Goal: Transaction & Acquisition: Download file/media

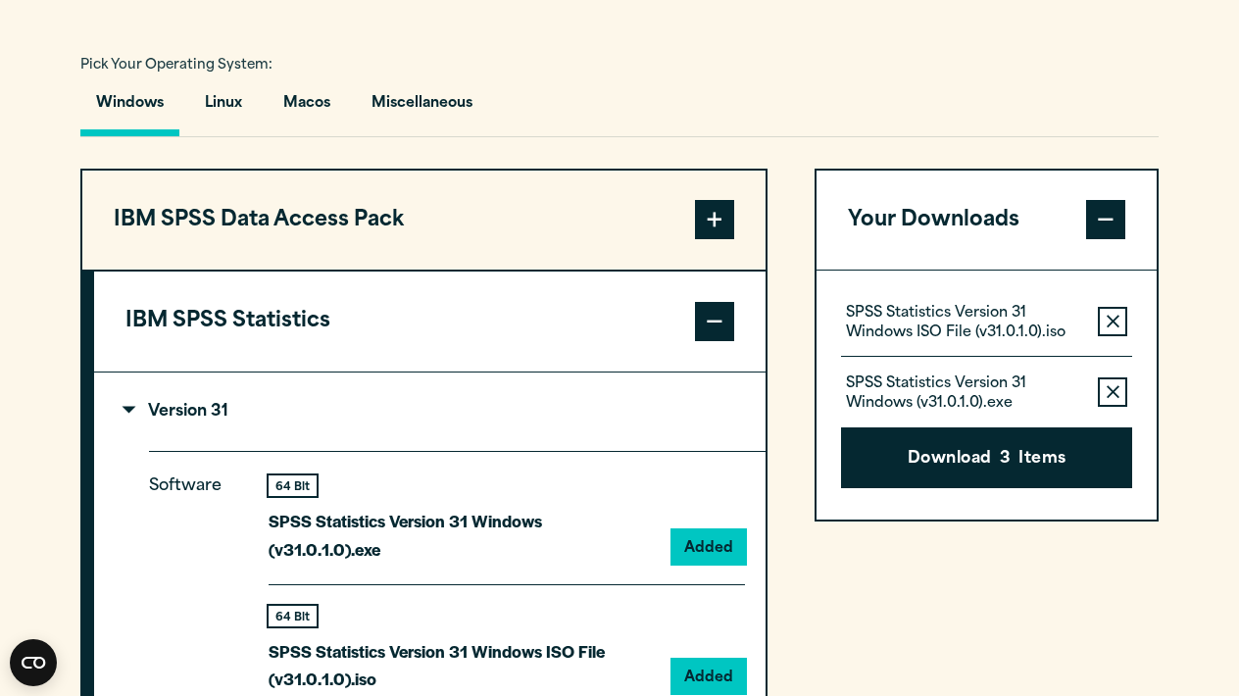
click at [748, 125] on div "Windows Linux Macos Miscellaneous" at bounding box center [619, 108] width 1079 height 57
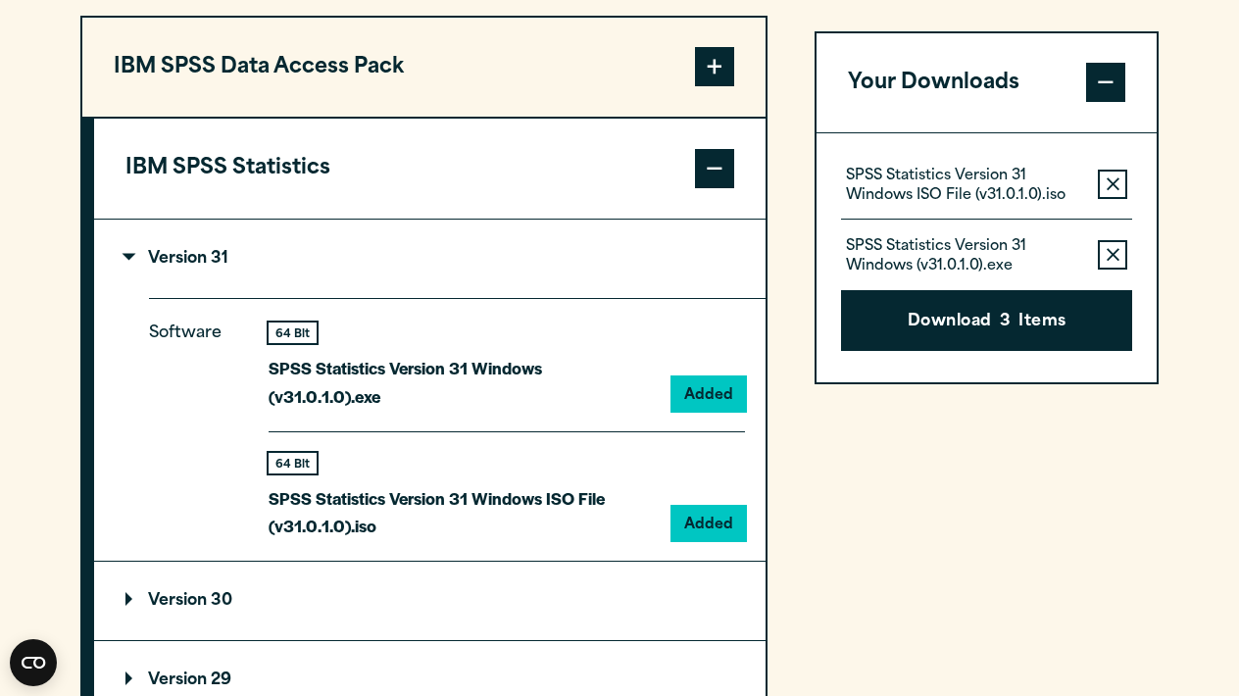
scroll to position [1549, 0]
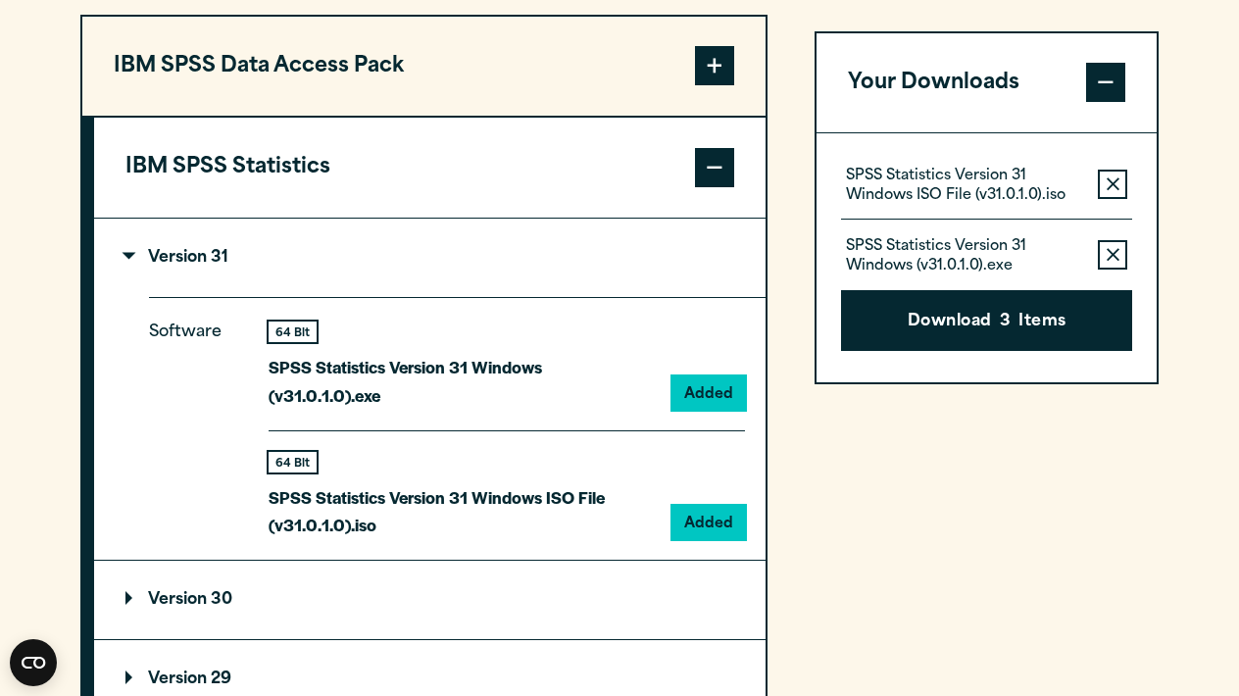
click at [788, 95] on div "IBM SPSS Data Access Pack Version 8 Plugin 32 & 64 Bit Data Access Pack 8.0.zip…" at bounding box center [619, 640] width 1079 height 1251
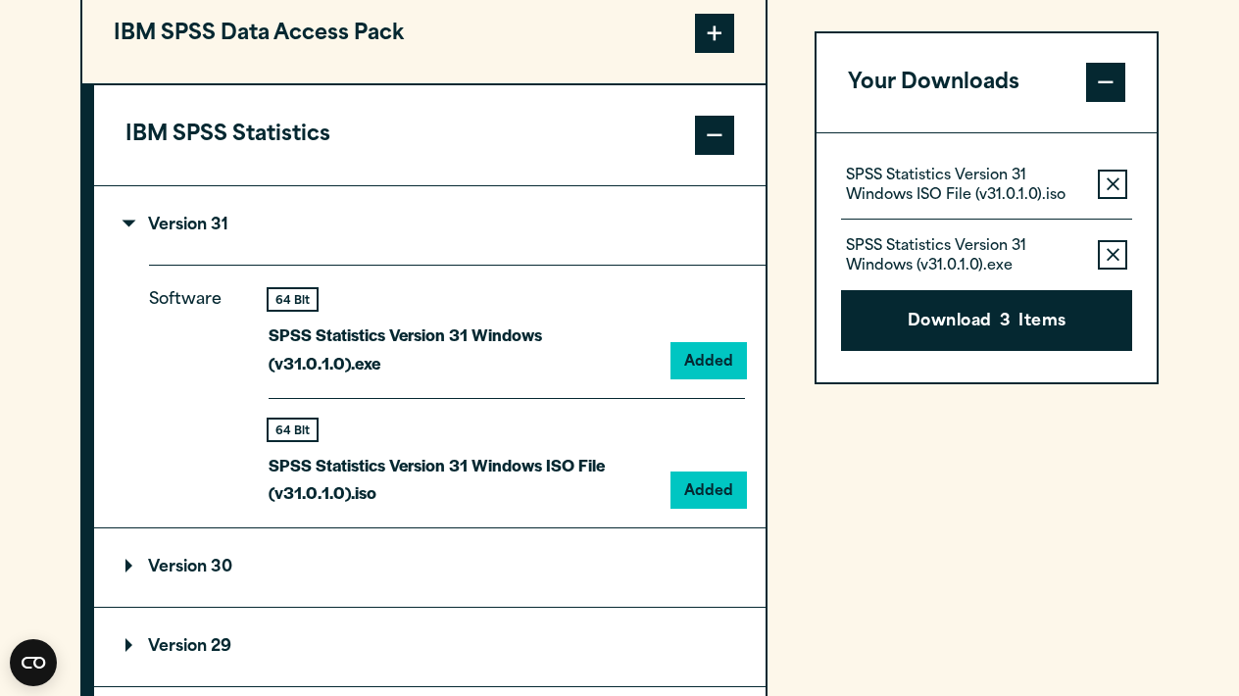
scroll to position [1585, 0]
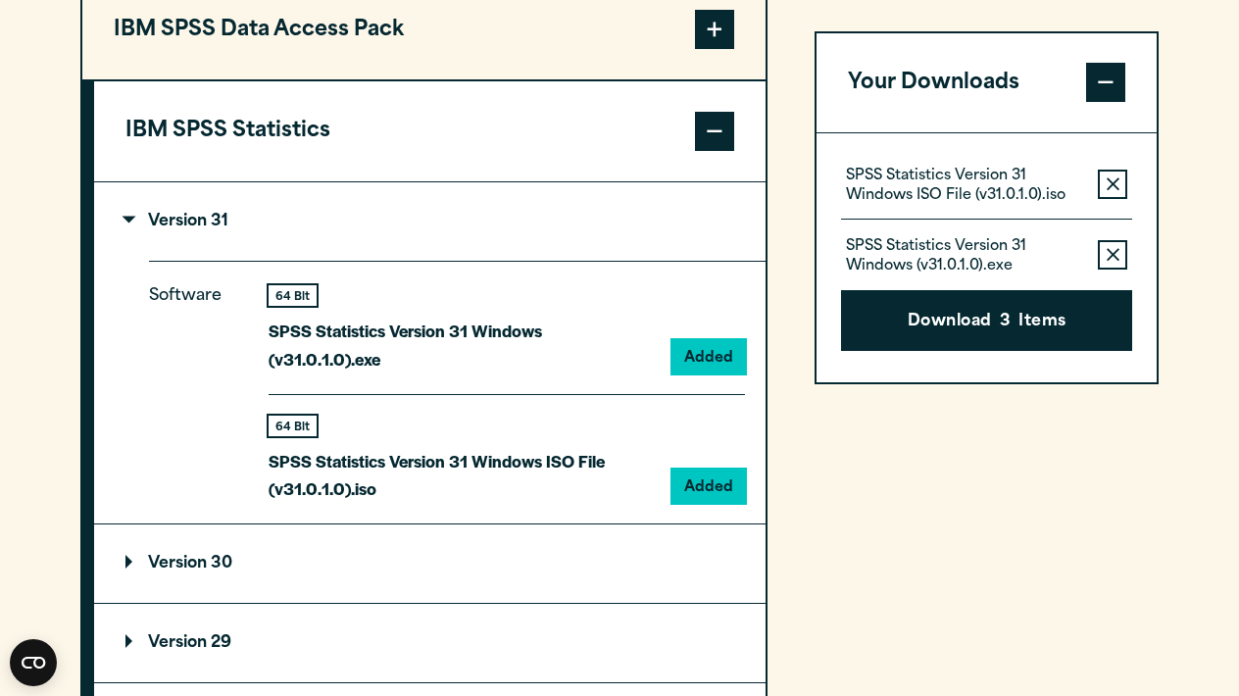
click at [908, 558] on div "Your Downloads SPSS Statistics Version 31 Windows ISO File (v31.0.1.0).iso Remo…" at bounding box center [987, 603] width 344 height 1251
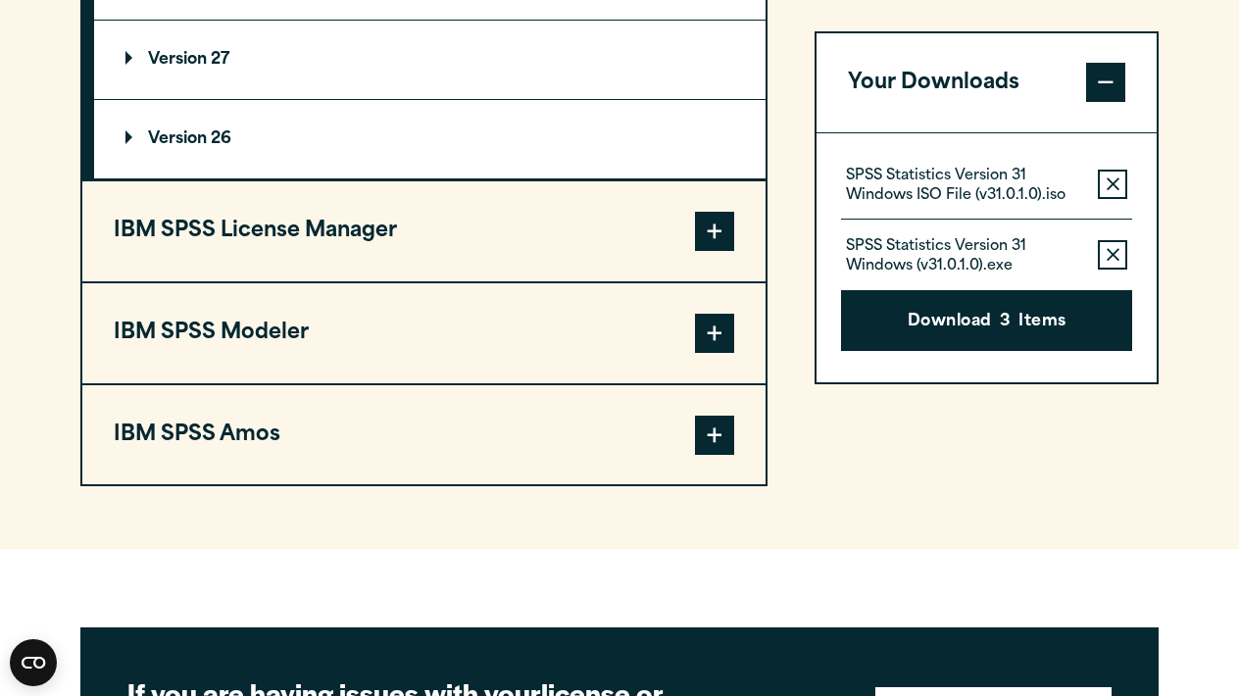
scroll to position [2380, 0]
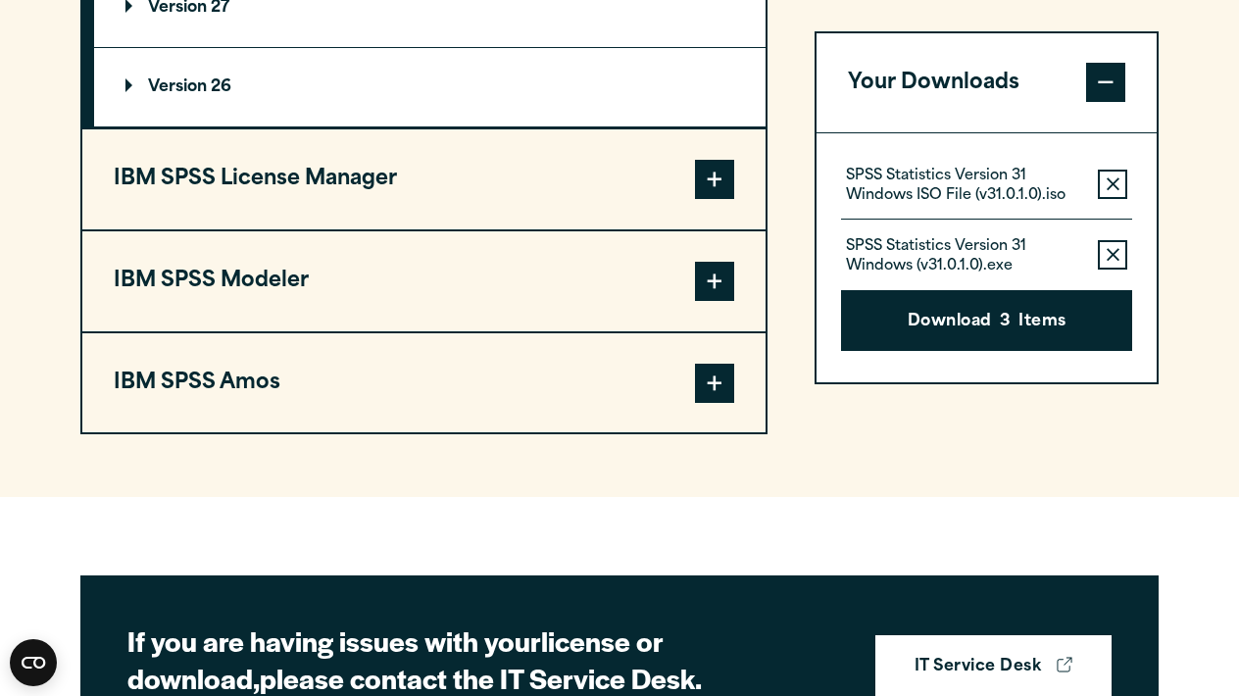
click at [720, 199] on span at bounding box center [714, 179] width 39 height 39
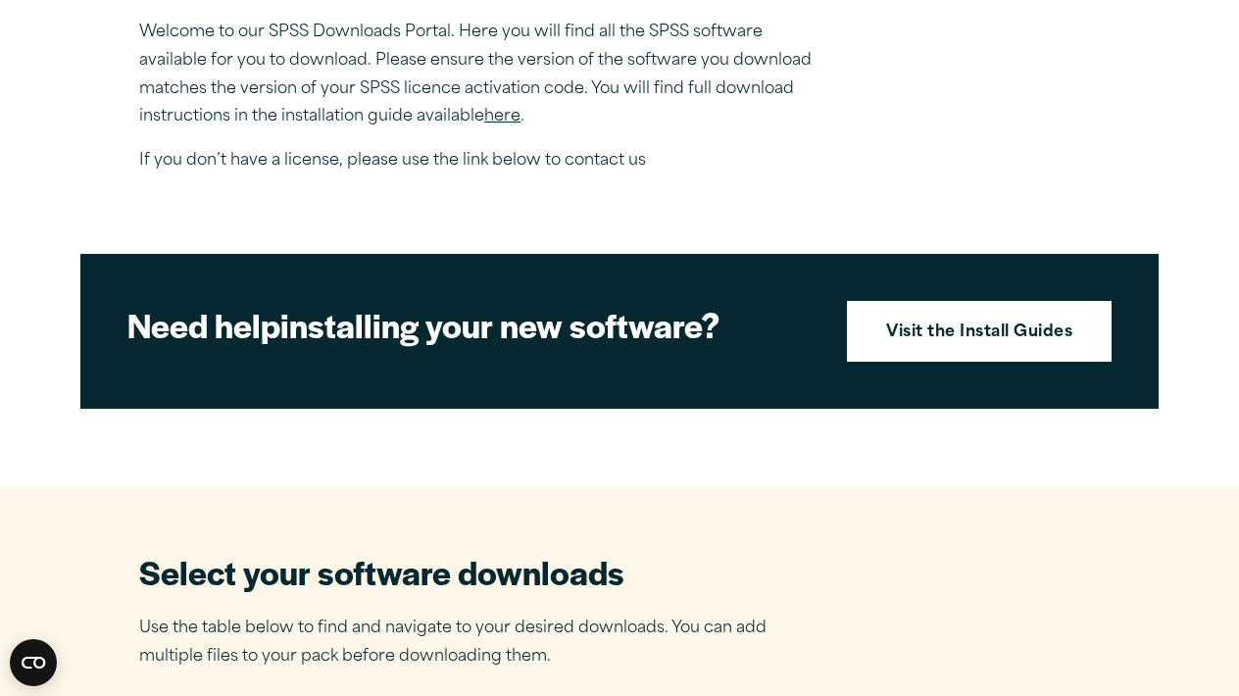
scroll to position [174, 0]
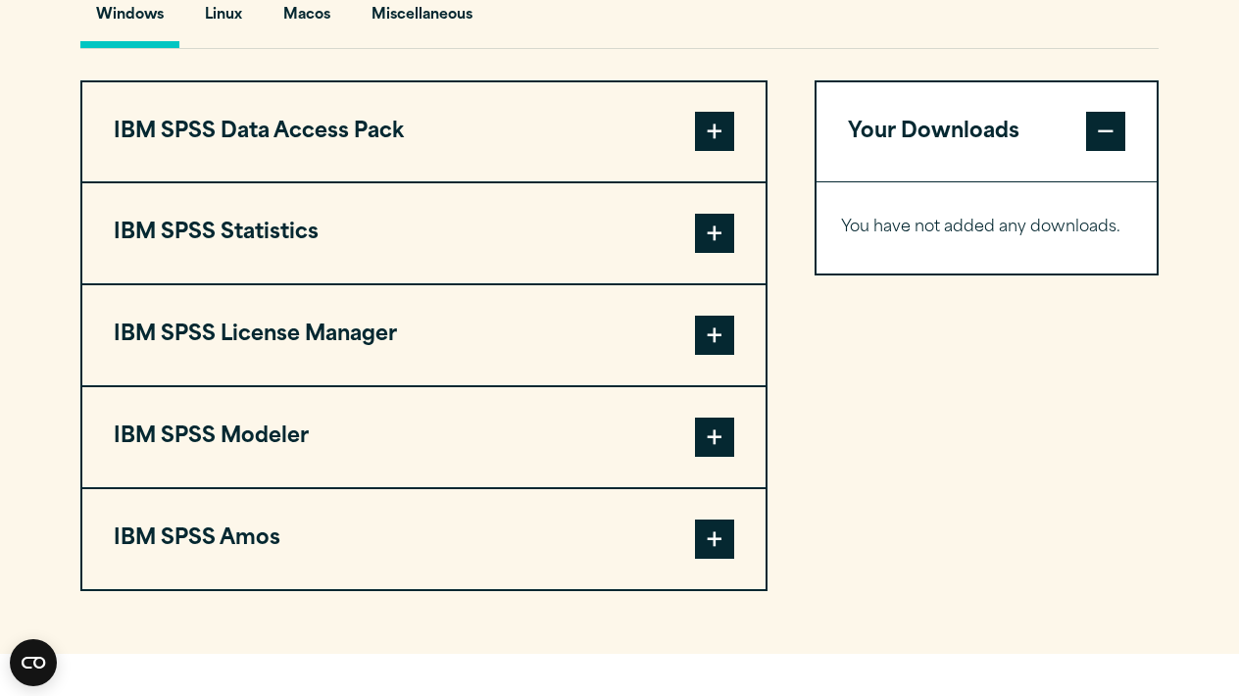
scroll to position [1486, 0]
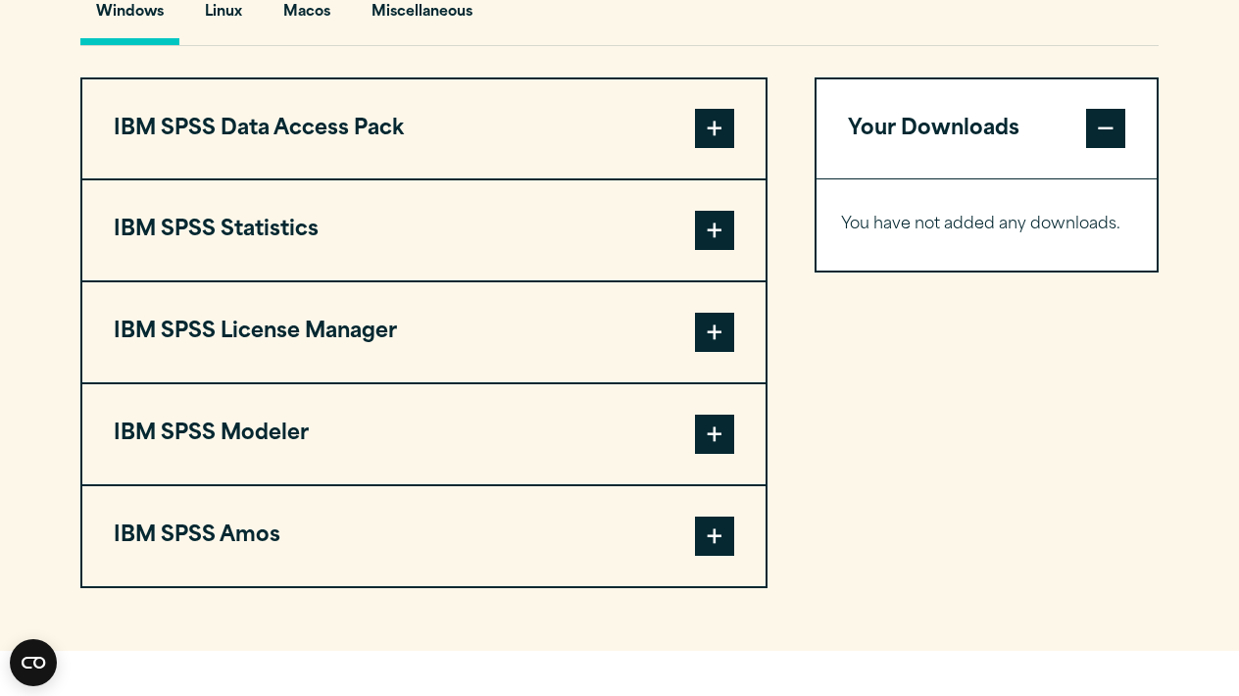
click at [721, 352] on span at bounding box center [714, 332] width 39 height 39
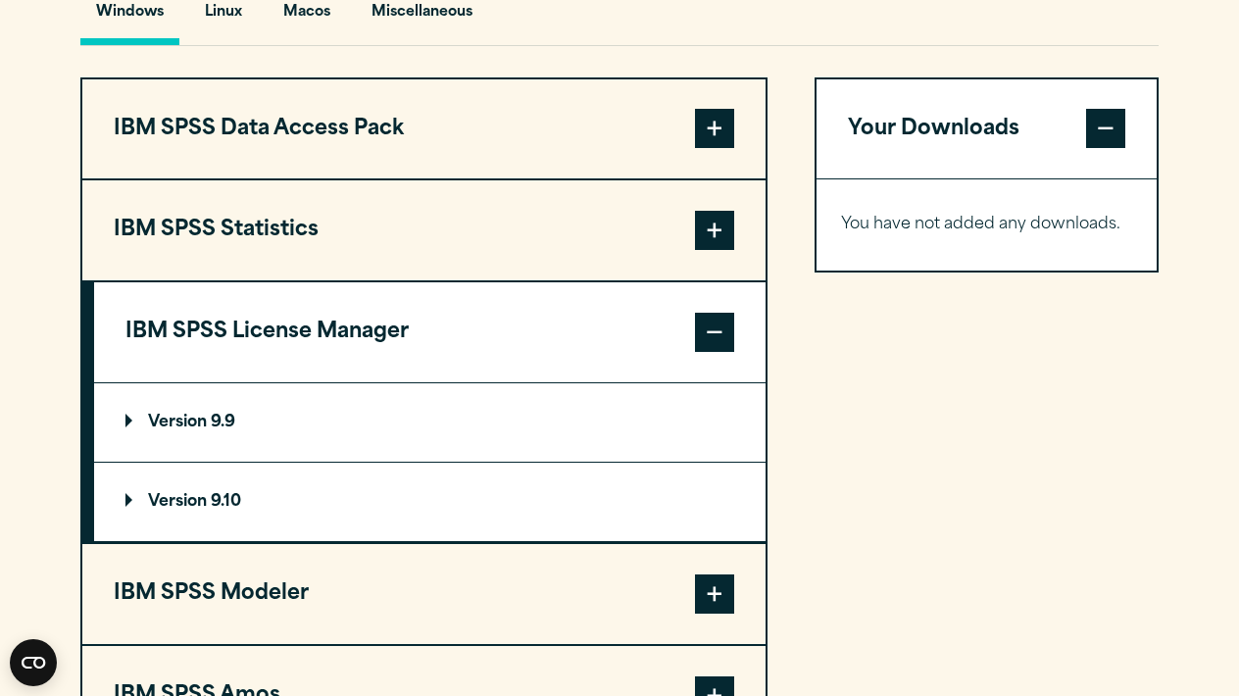
click at [547, 540] on summary "Version 9.10" at bounding box center [430, 502] width 672 height 78
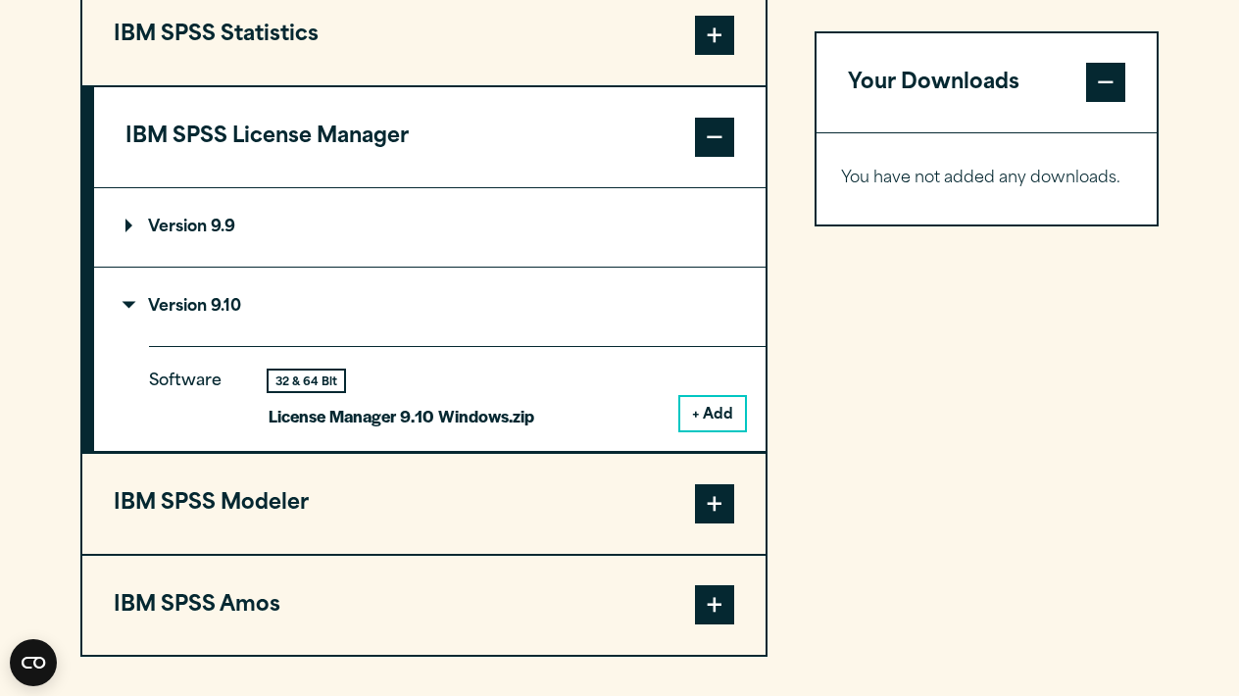
scroll to position [1797, 0]
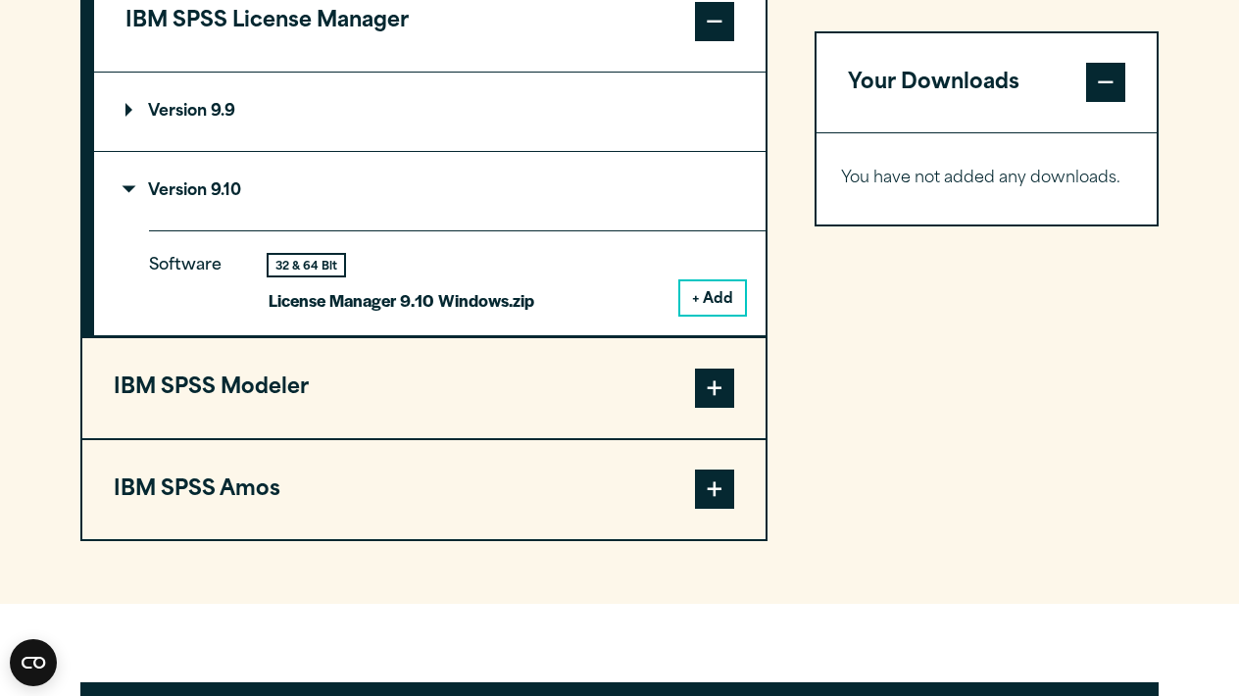
click at [644, 151] on summary "Version 9.9" at bounding box center [430, 112] width 672 height 78
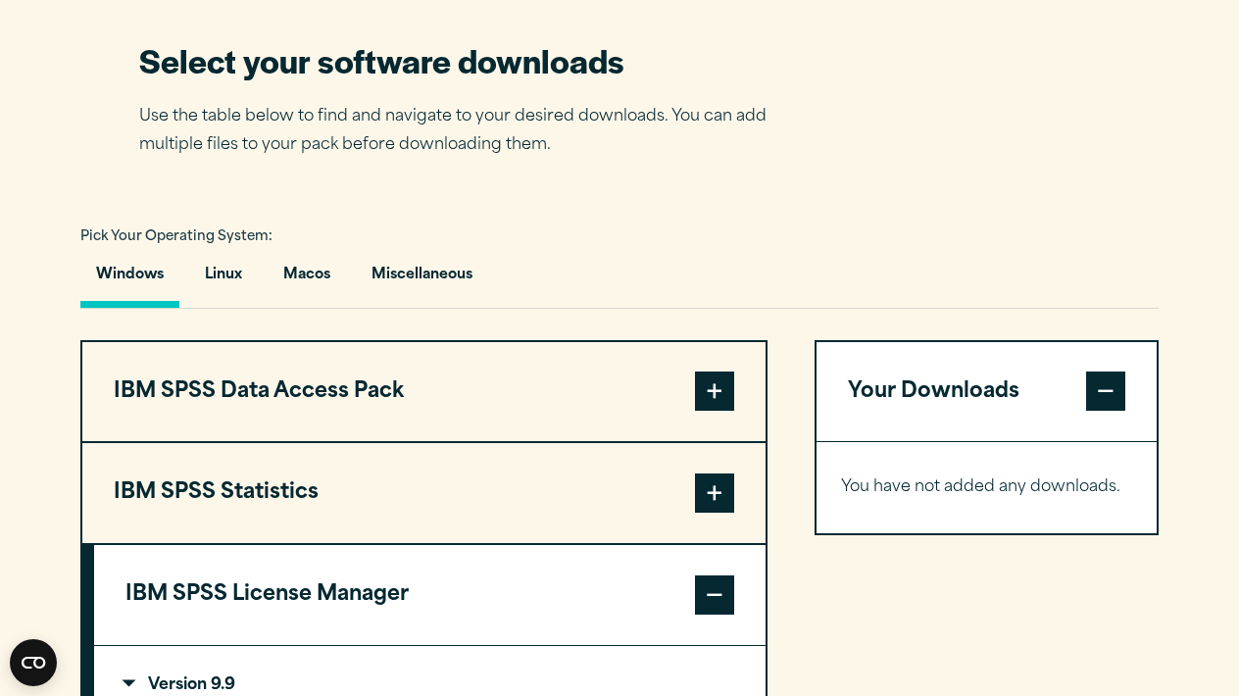
scroll to position [1363, 0]
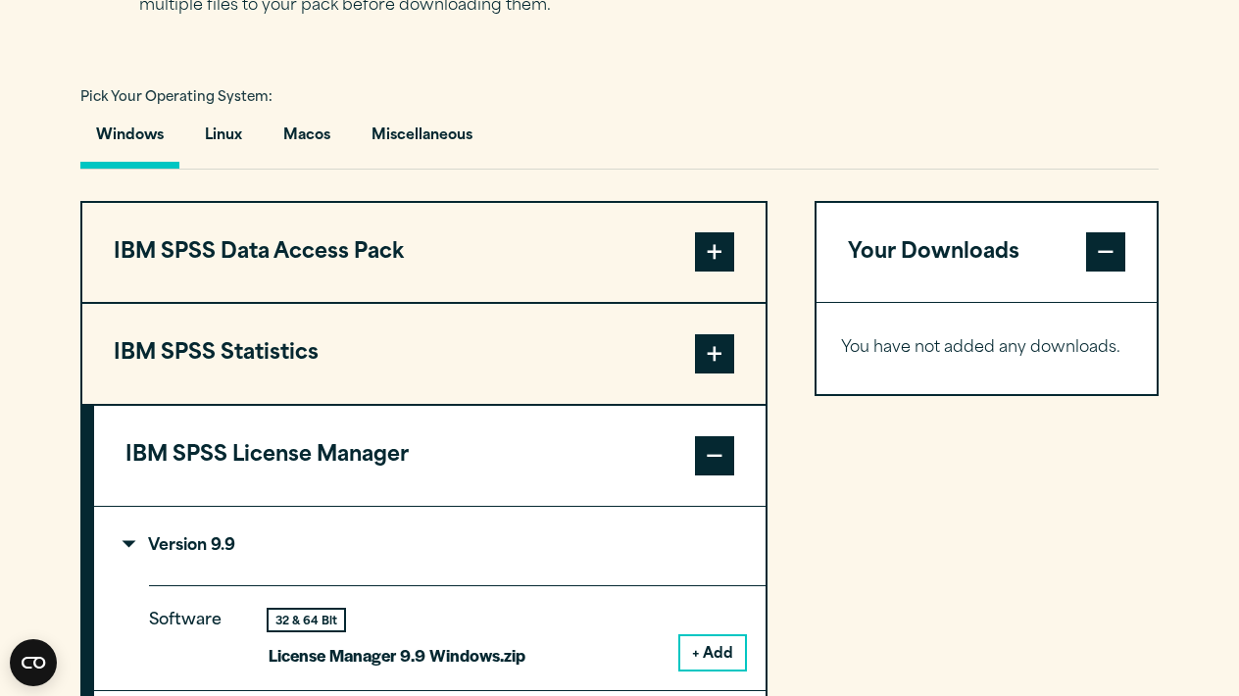
click at [547, 404] on button "IBM SPSS Statistics" at bounding box center [423, 354] width 683 height 100
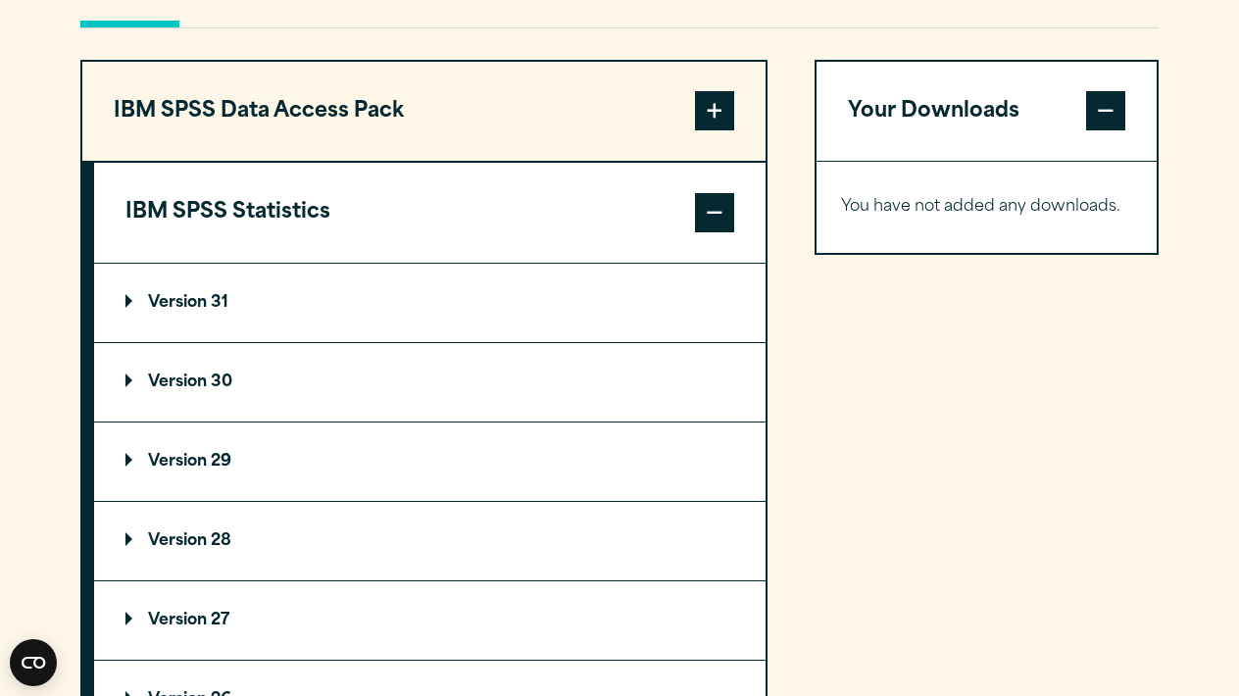
scroll to position [1504, 0]
click at [535, 335] on summary "Version 31" at bounding box center [430, 303] width 672 height 78
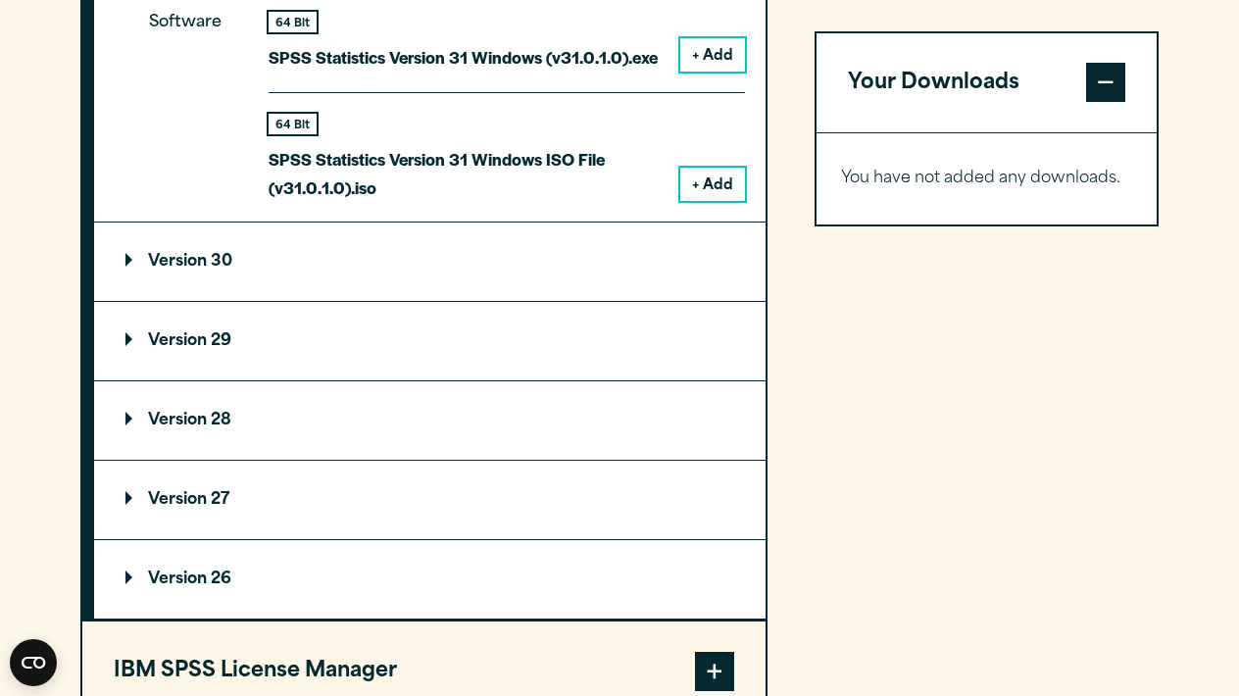
scroll to position [1922, 0]
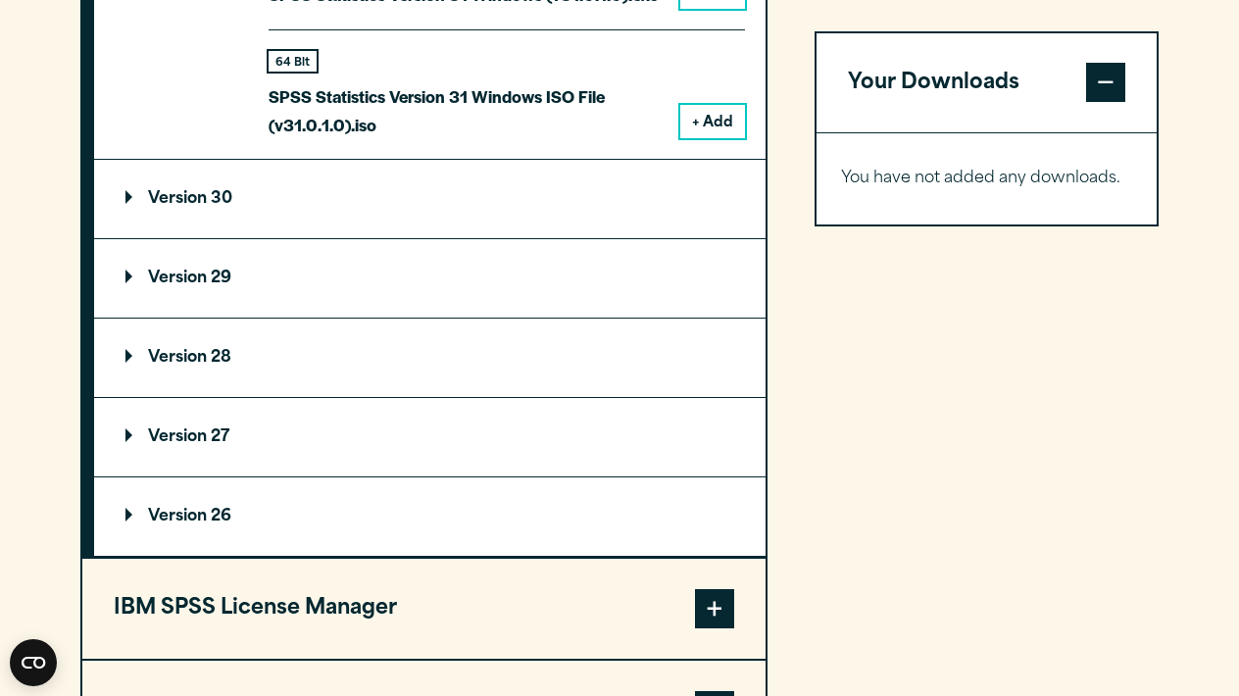
click at [595, 238] on summary "Version 30" at bounding box center [430, 199] width 672 height 78
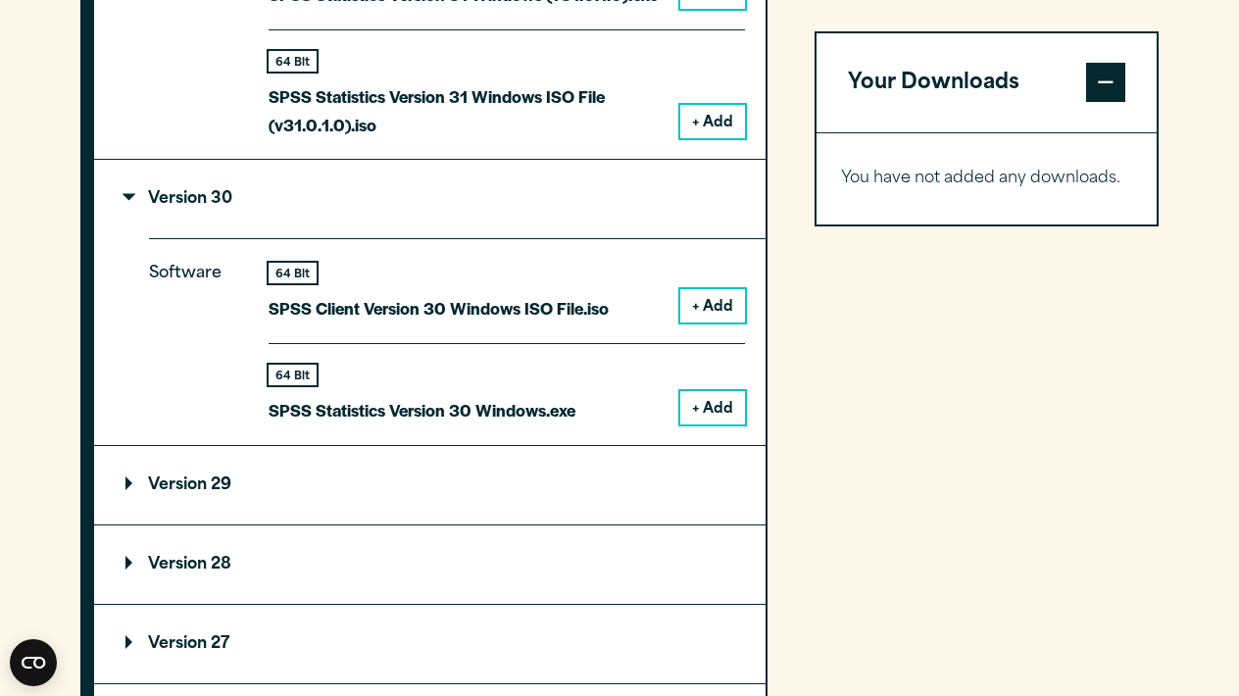
click at [480, 525] on summary "Version 29" at bounding box center [430, 485] width 672 height 78
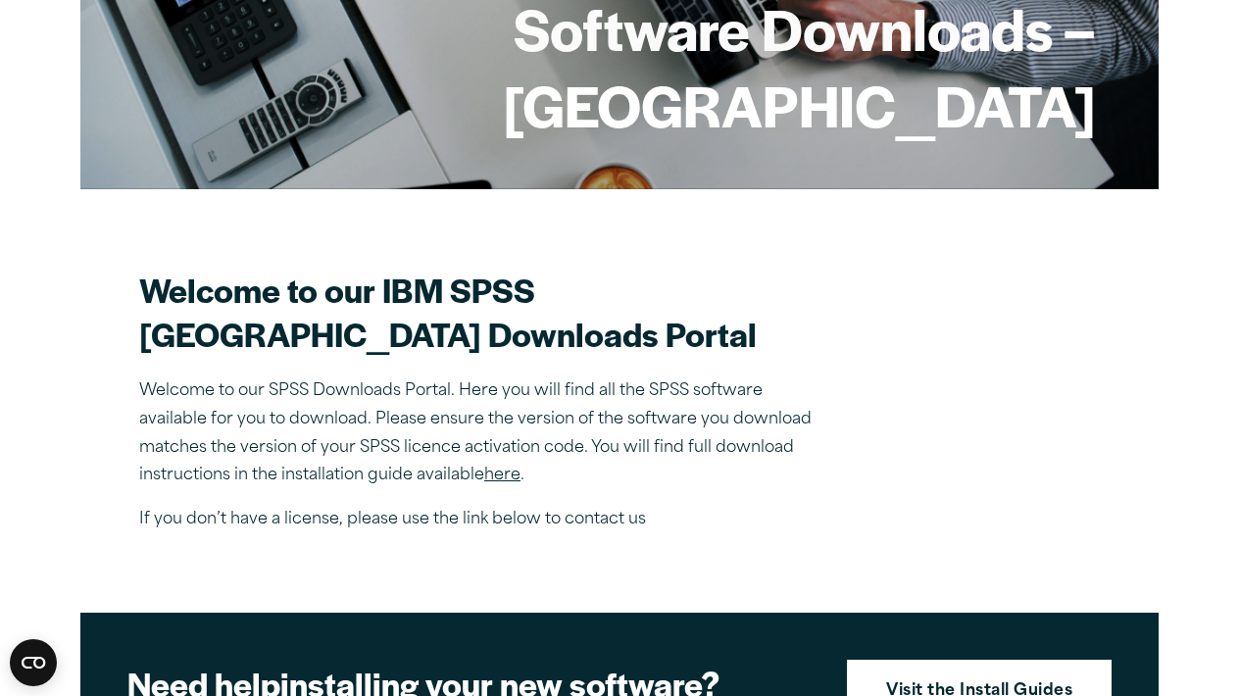
scroll to position [382, 0]
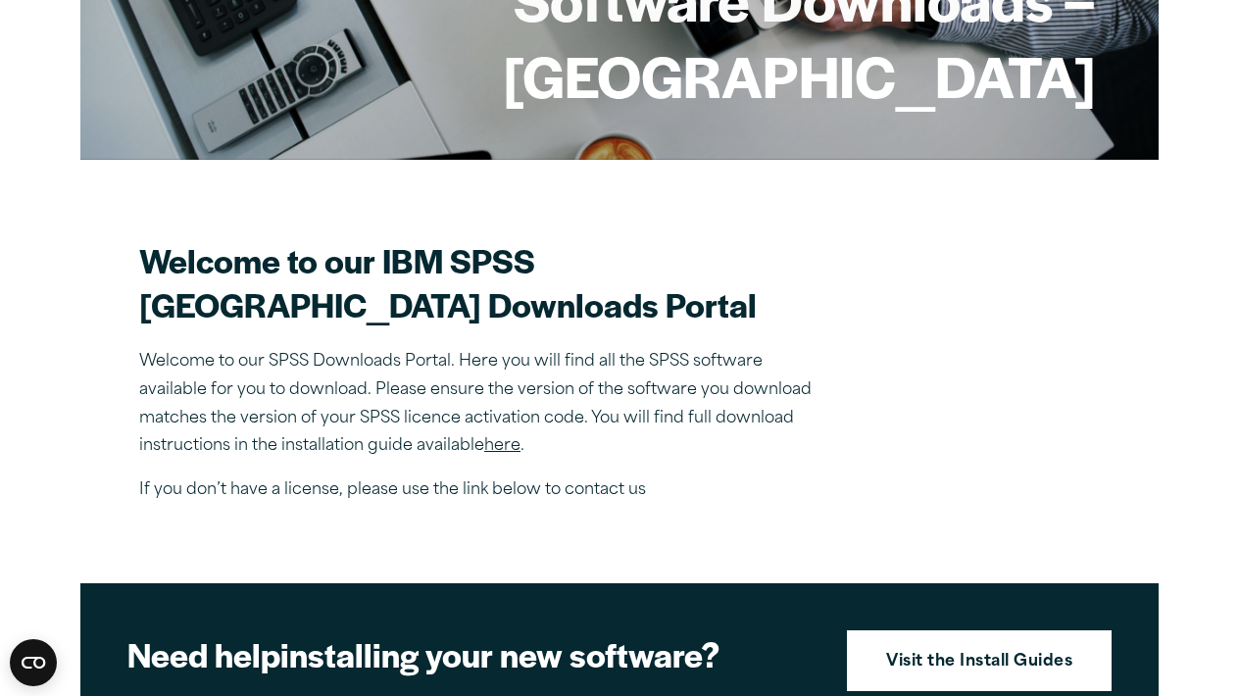
click at [508, 454] on link "here" at bounding box center [502, 446] width 36 height 16
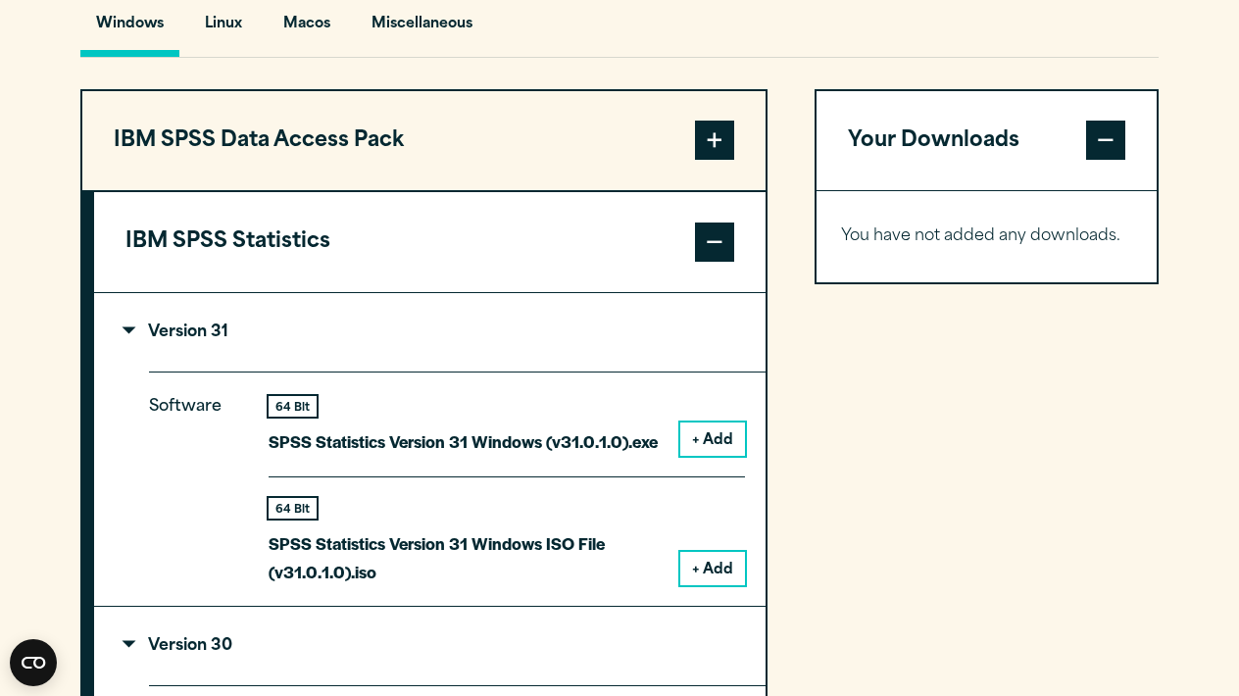
scroll to position [1481, 0]
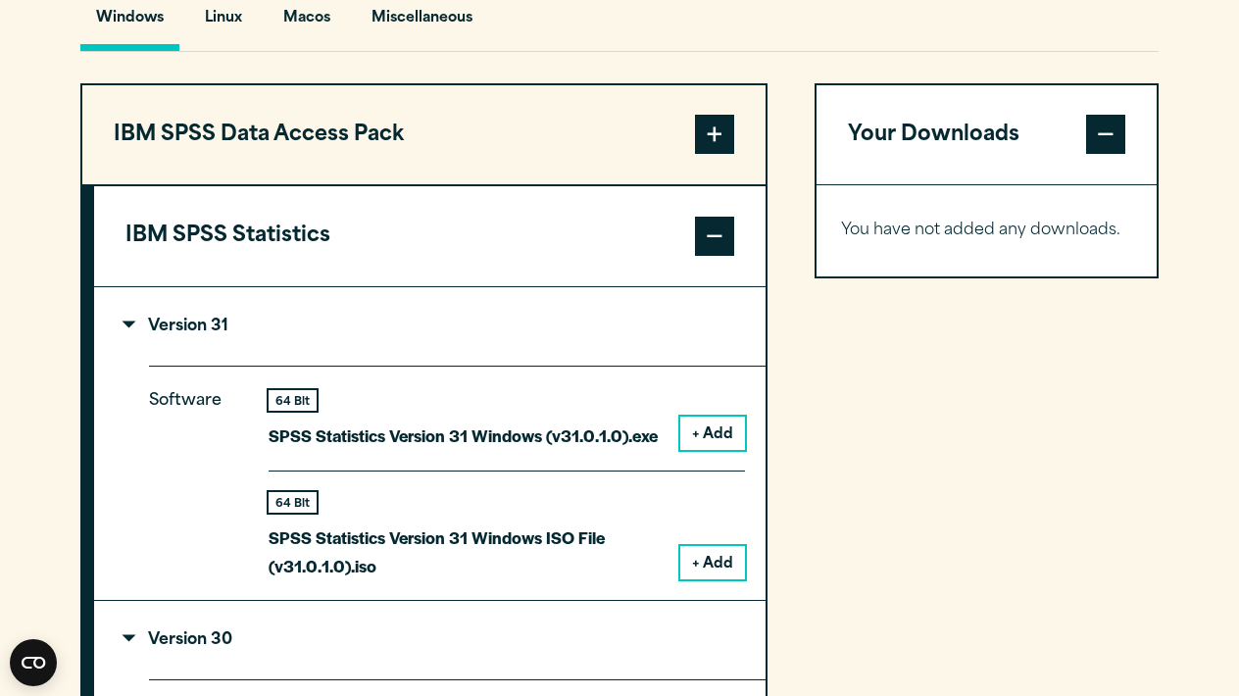
click at [361, 366] on summary "Version 31" at bounding box center [430, 326] width 672 height 78
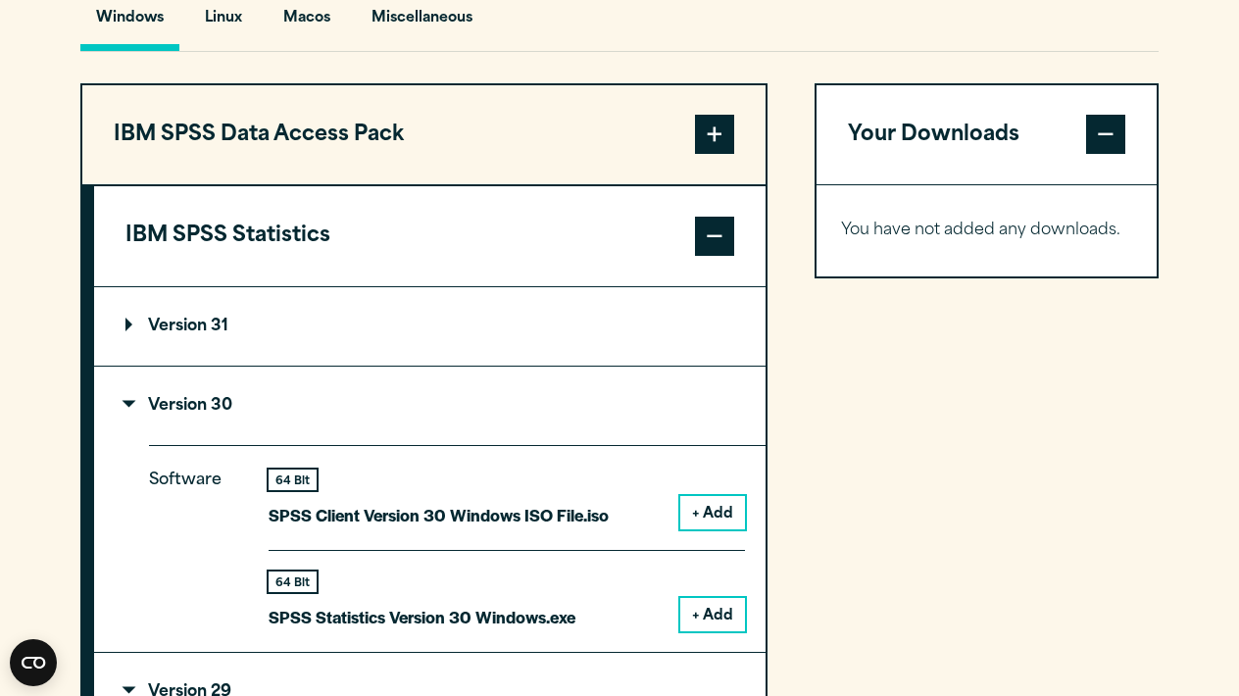
click at [361, 366] on summary "Version 31" at bounding box center [430, 326] width 672 height 78
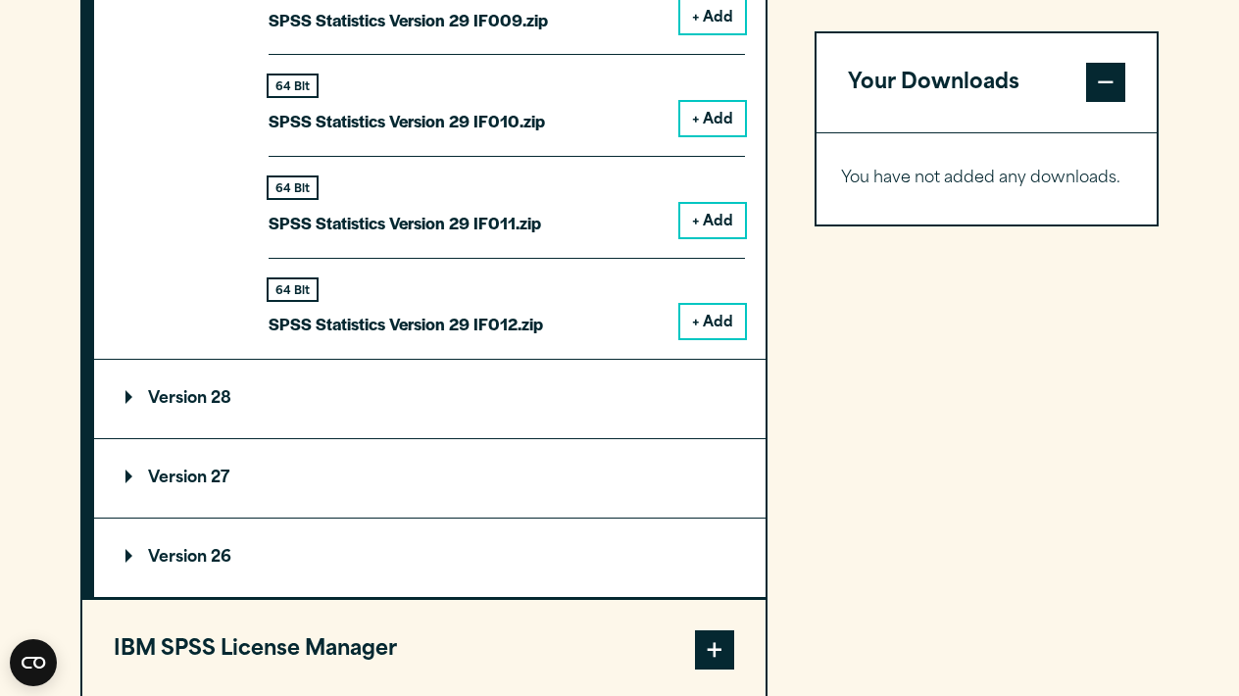
scroll to position [3917, 0]
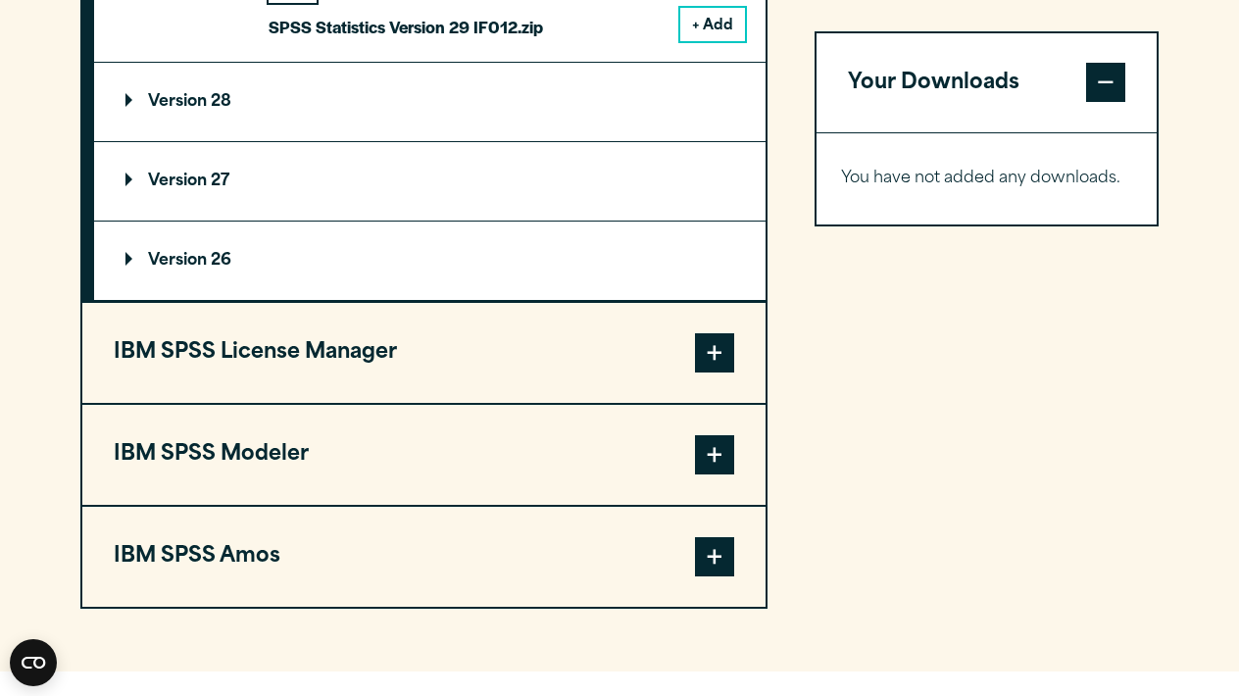
click at [316, 495] on button "IBM SPSS Modeler" at bounding box center [423, 455] width 683 height 100
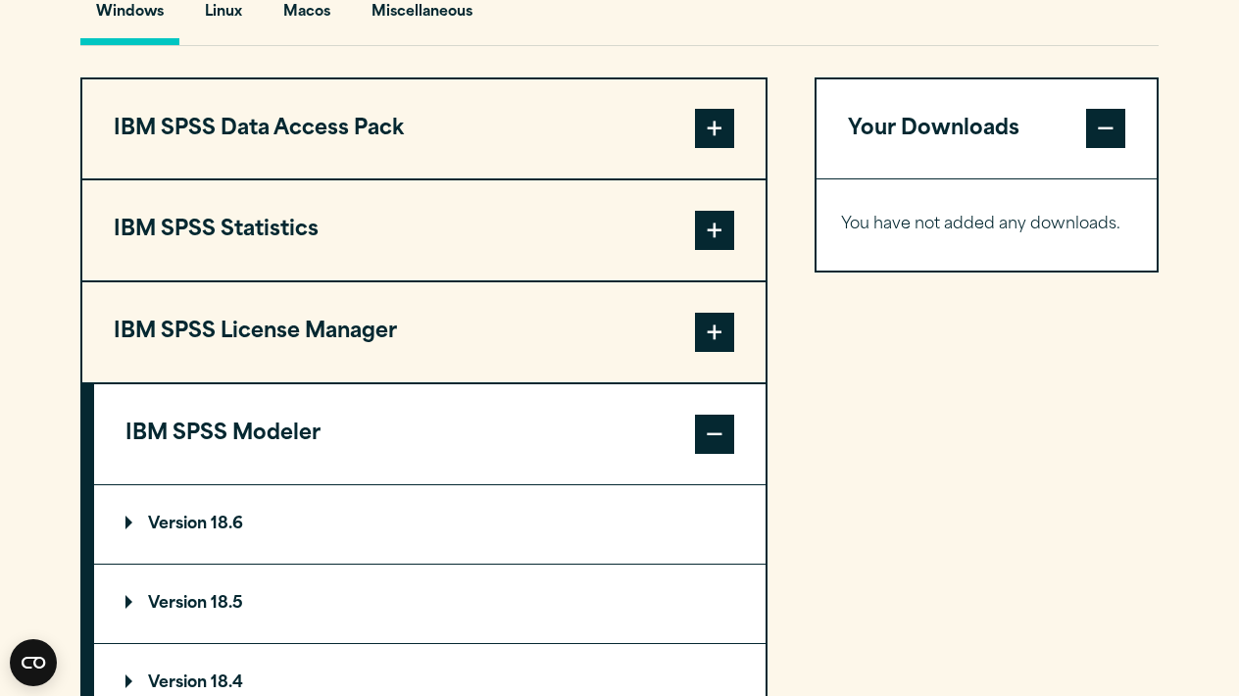
scroll to position [1395, 0]
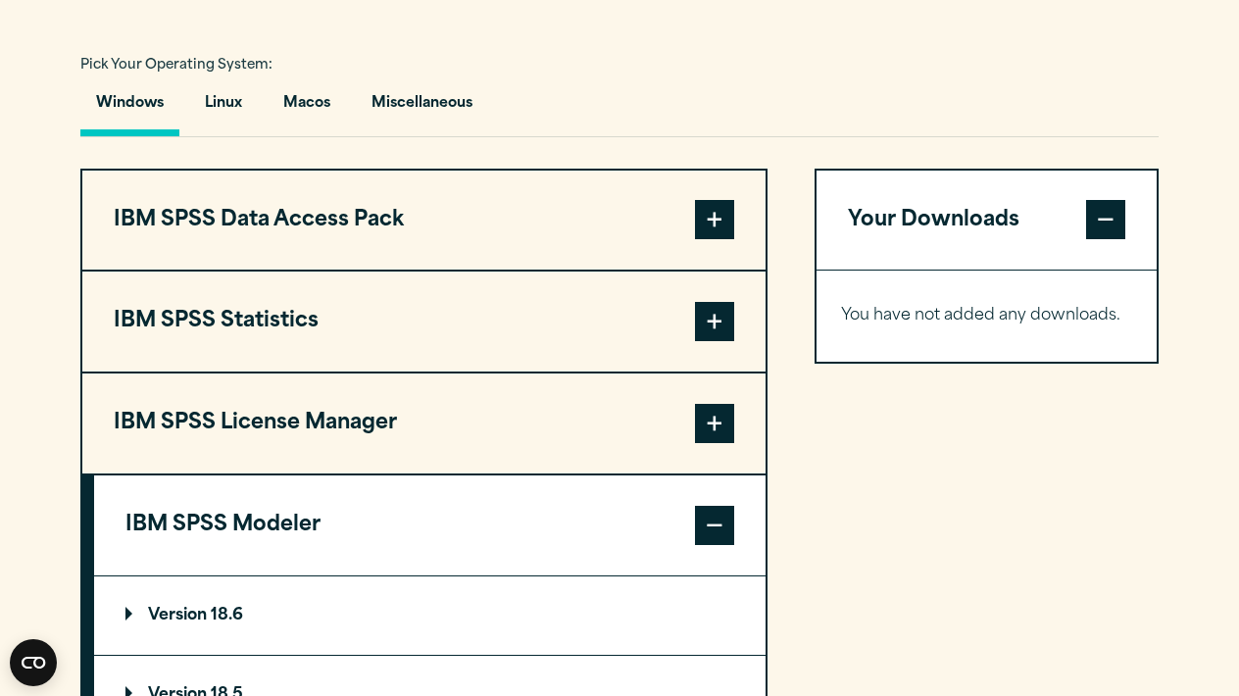
click at [547, 367] on button "IBM SPSS Statistics" at bounding box center [423, 322] width 683 height 100
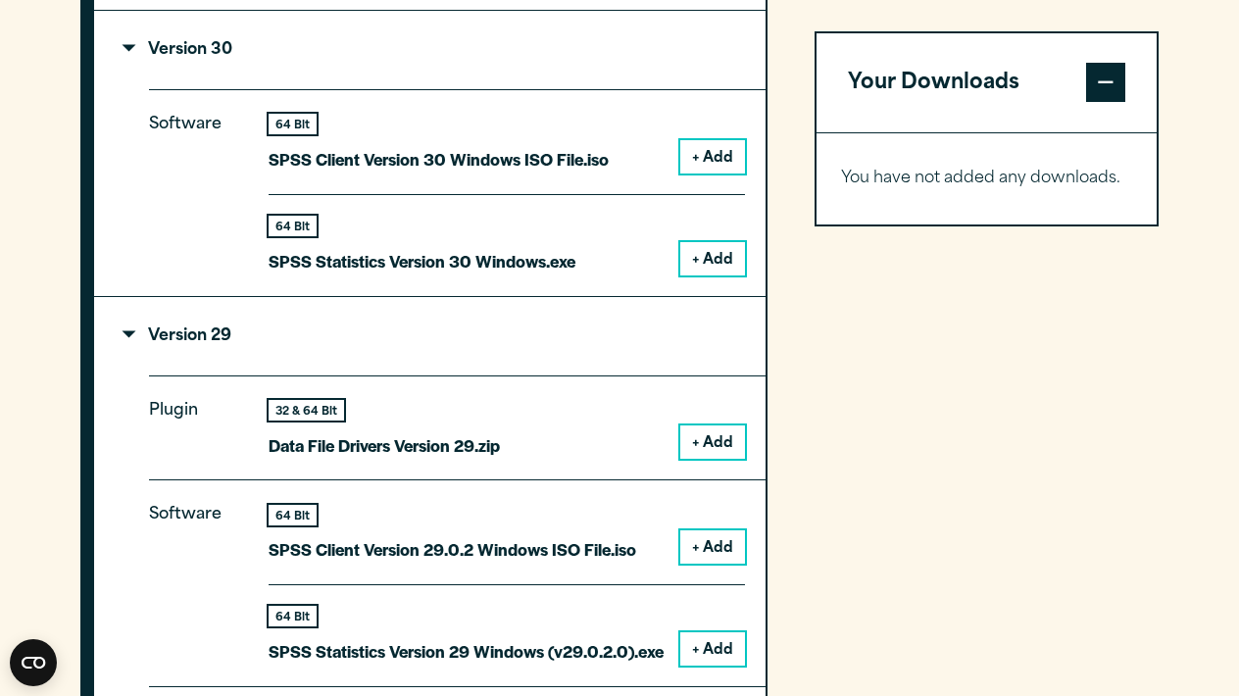
scroll to position [2148, 0]
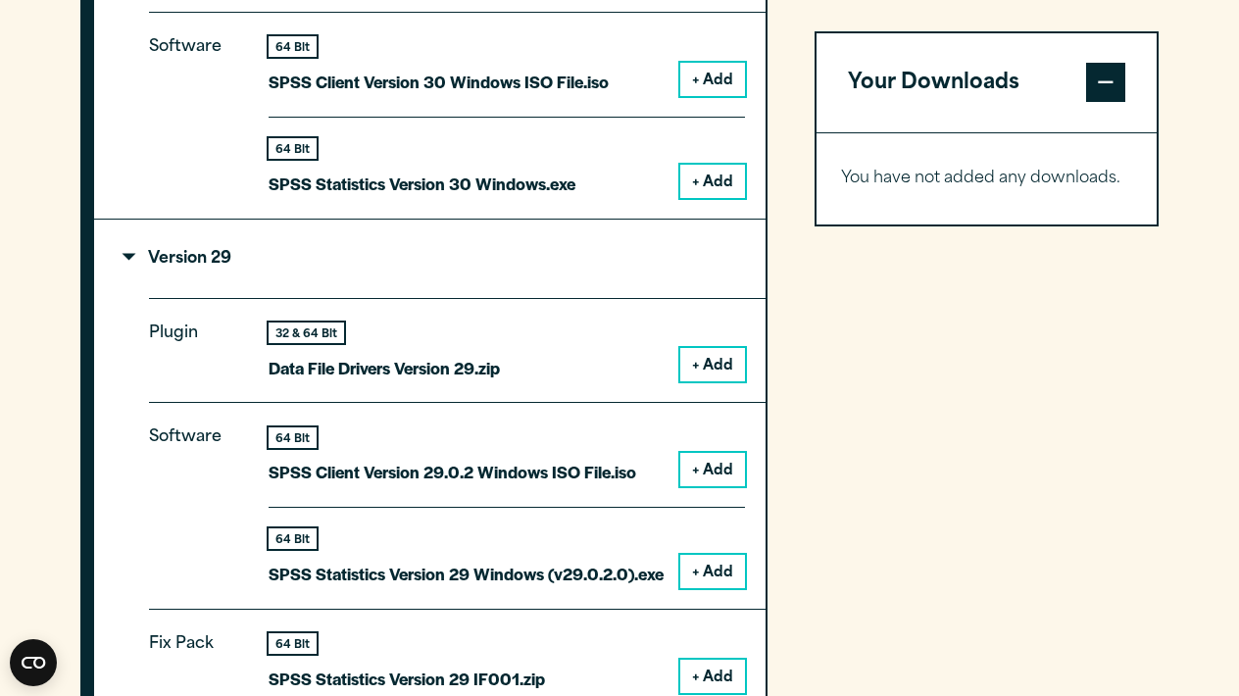
click at [697, 381] on button "+ Add" at bounding box center [712, 364] width 65 height 33
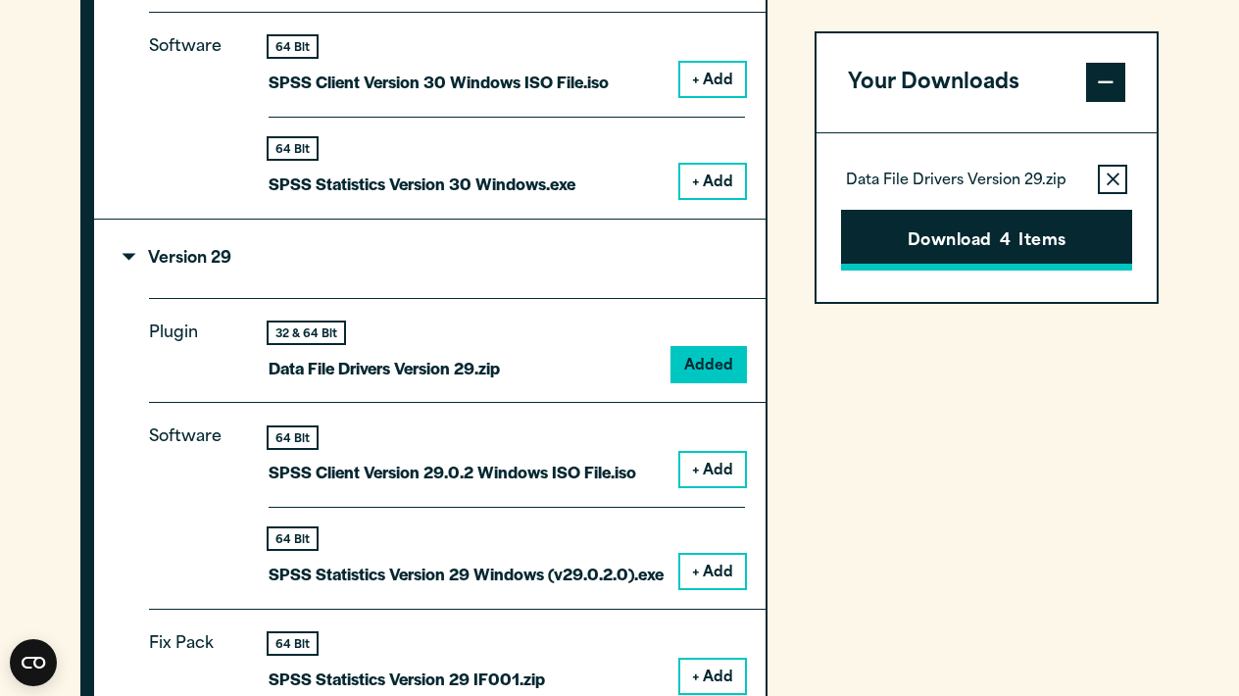
click at [971, 222] on button "Download 4 Items" at bounding box center [986, 241] width 291 height 61
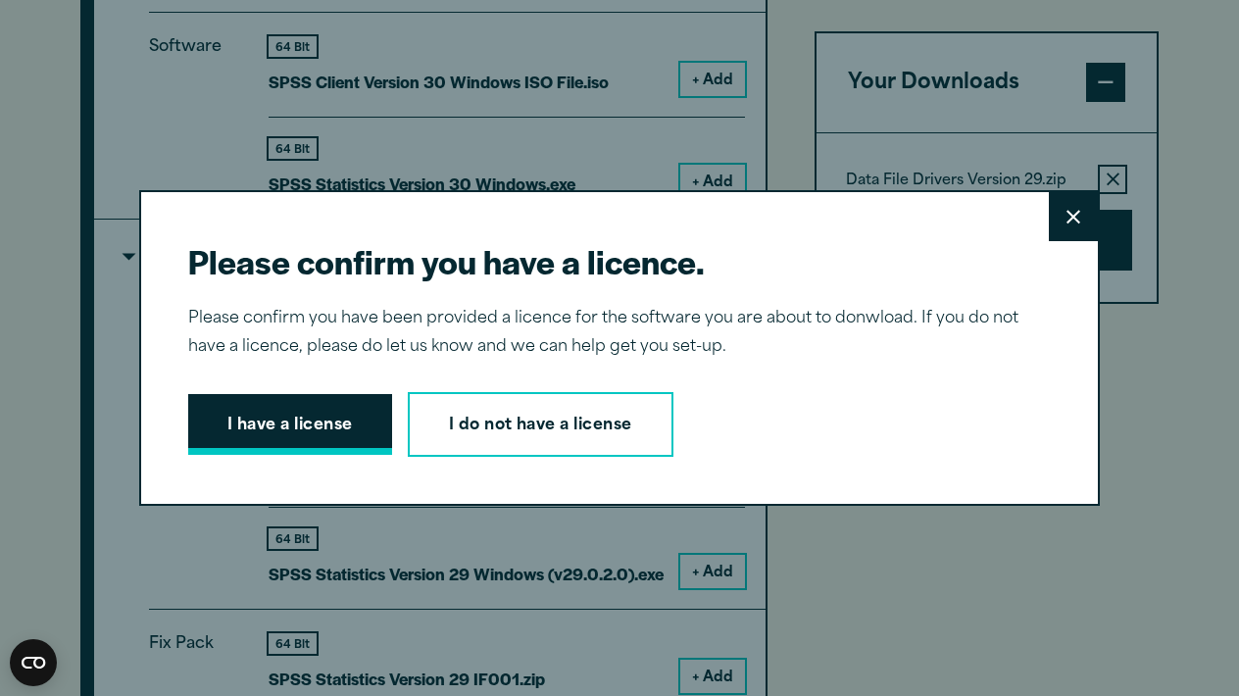
click at [338, 438] on button "I have a license" at bounding box center [290, 424] width 204 height 61
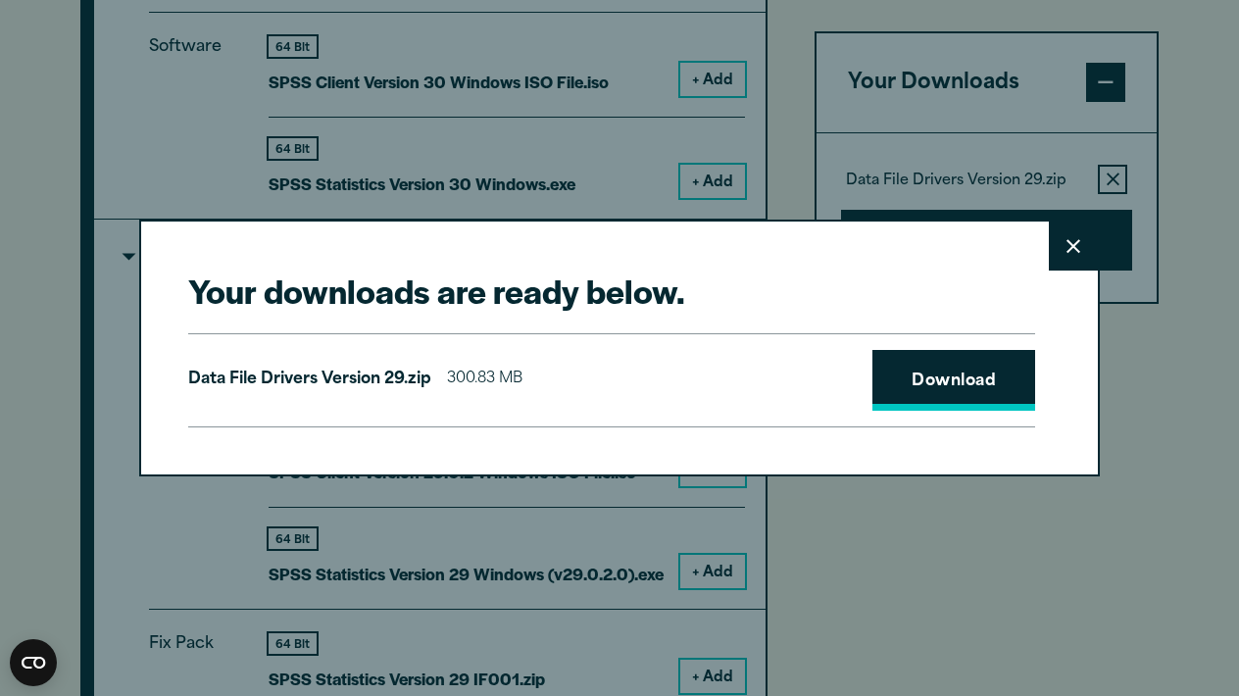
click at [991, 376] on link "Download" at bounding box center [954, 380] width 163 height 61
click at [1082, 243] on button "Close" at bounding box center [1073, 246] width 49 height 49
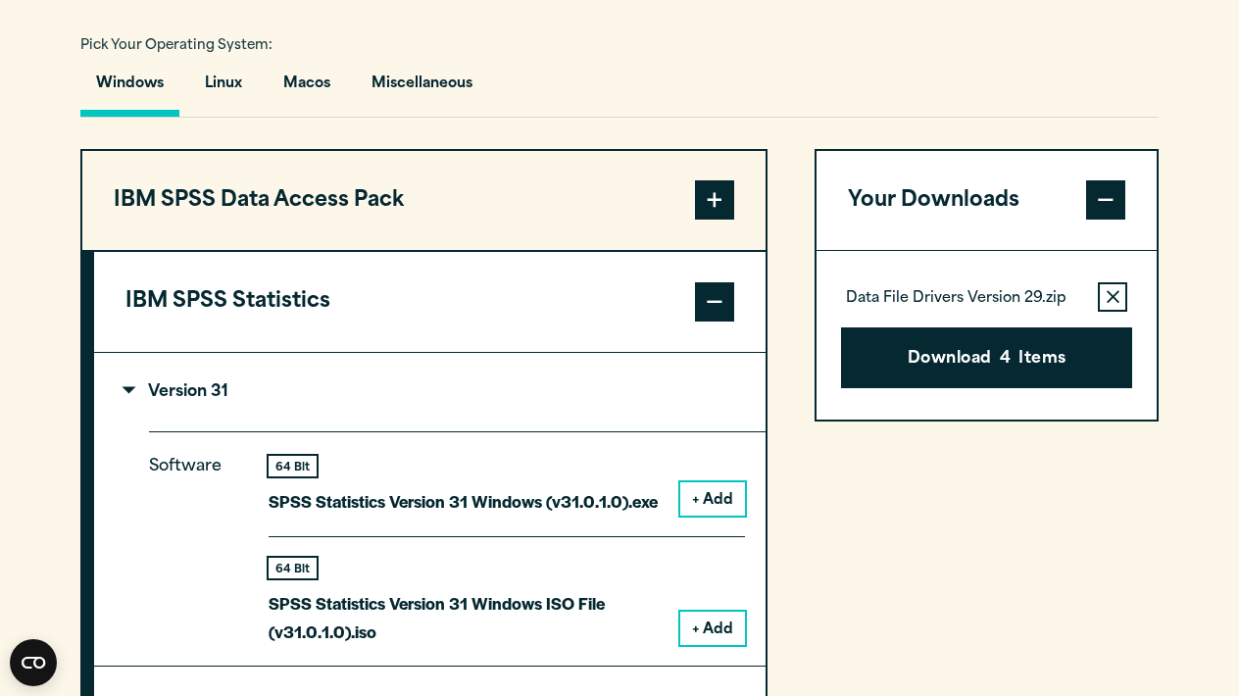
scroll to position [1292, 0]
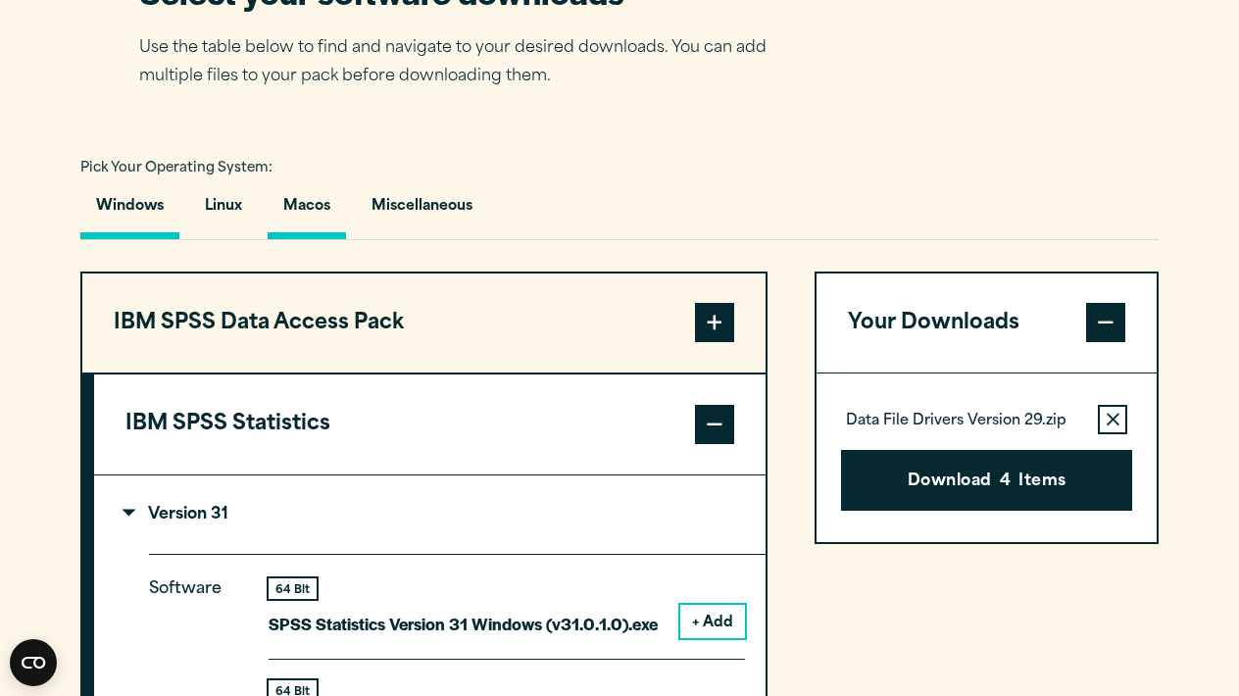
click at [302, 239] on button "Macos" at bounding box center [307, 211] width 78 height 56
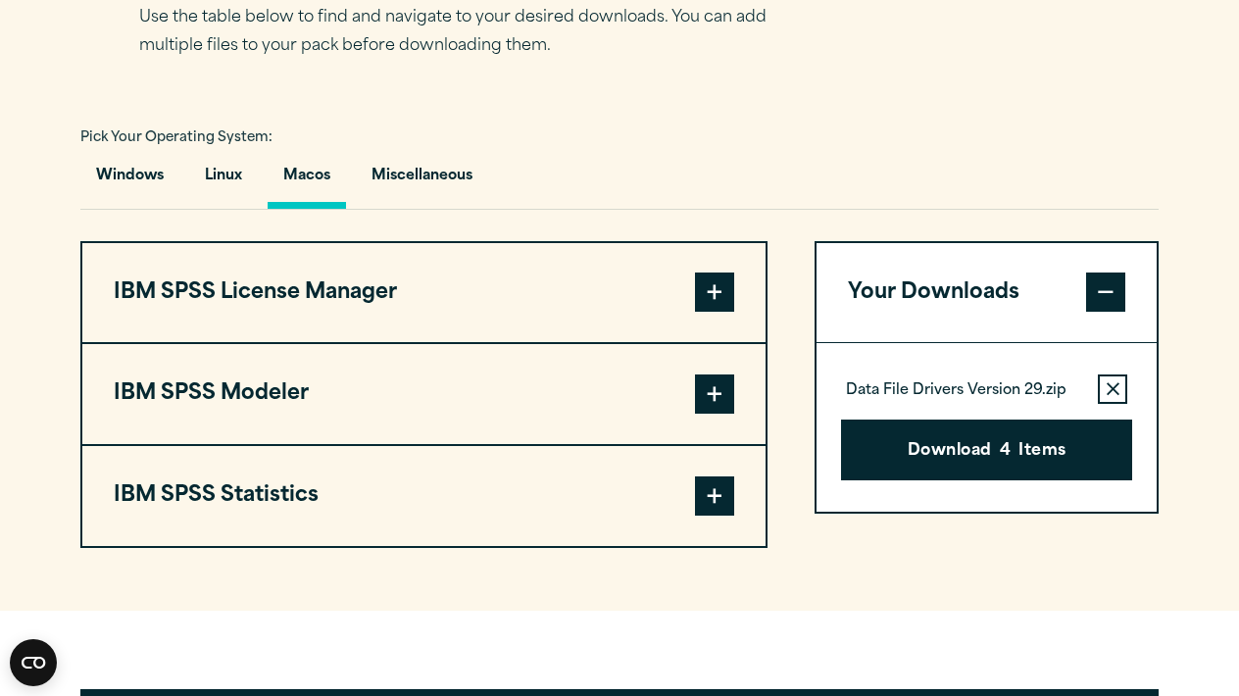
scroll to position [1321, 0]
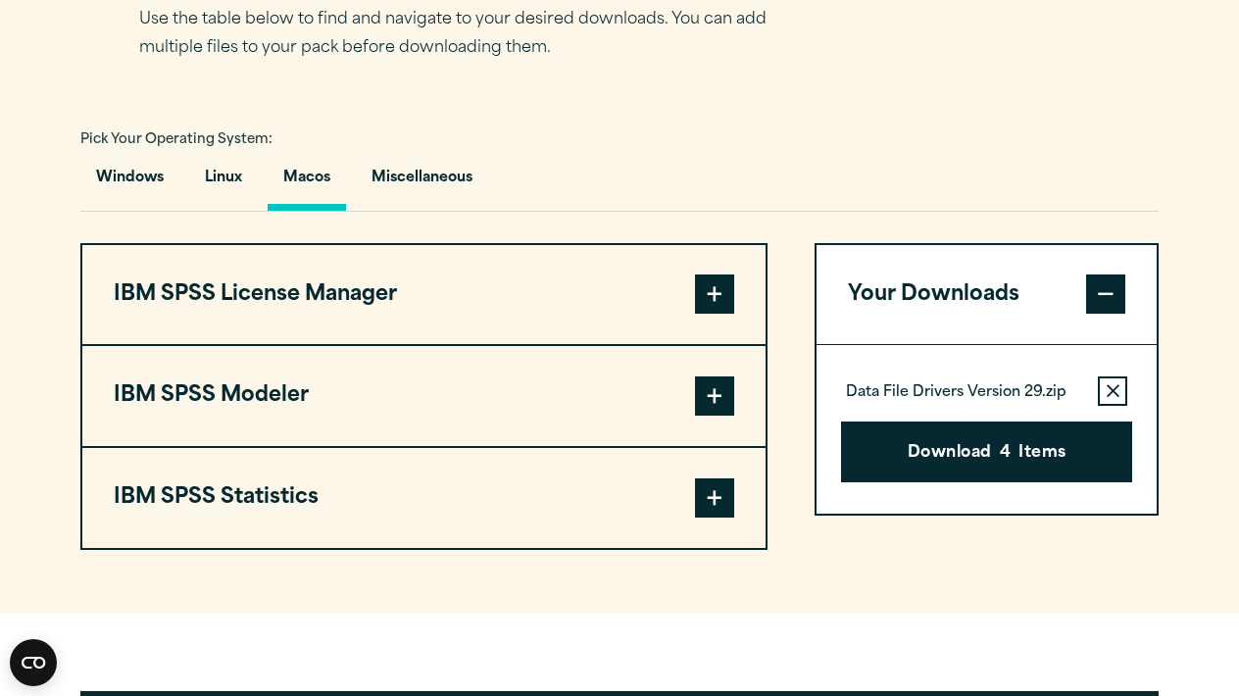
click at [465, 548] on button "IBM SPSS Statistics" at bounding box center [423, 498] width 683 height 100
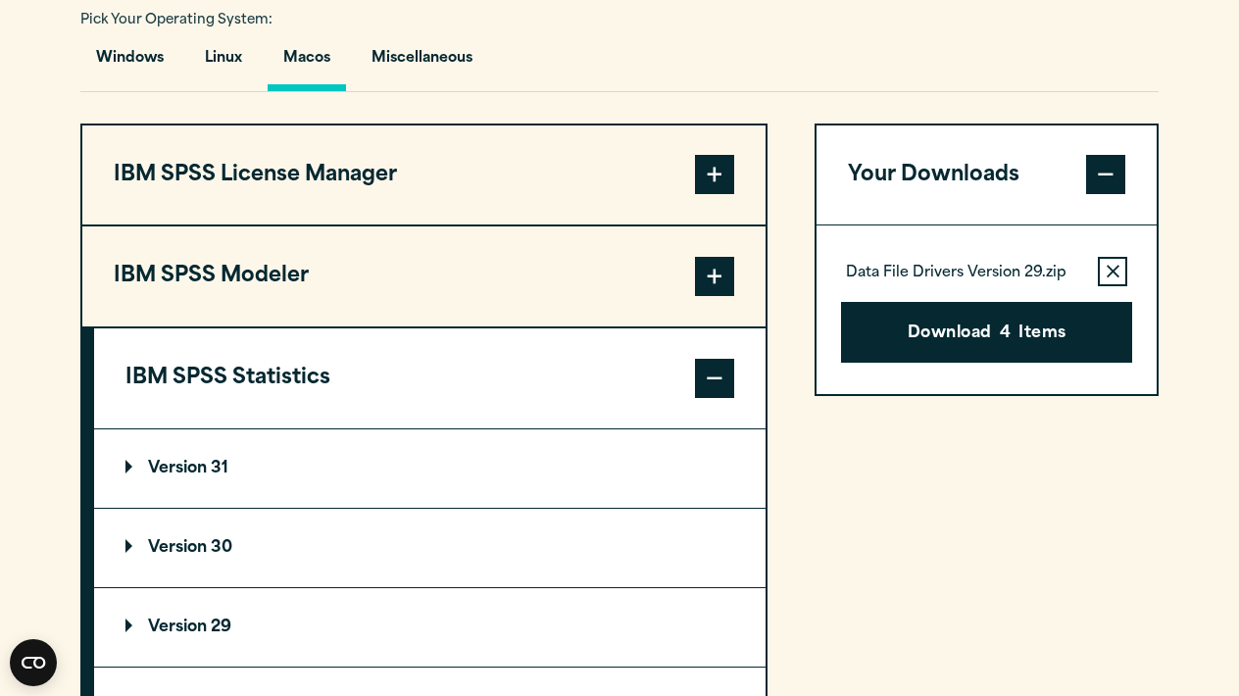
scroll to position [1635, 0]
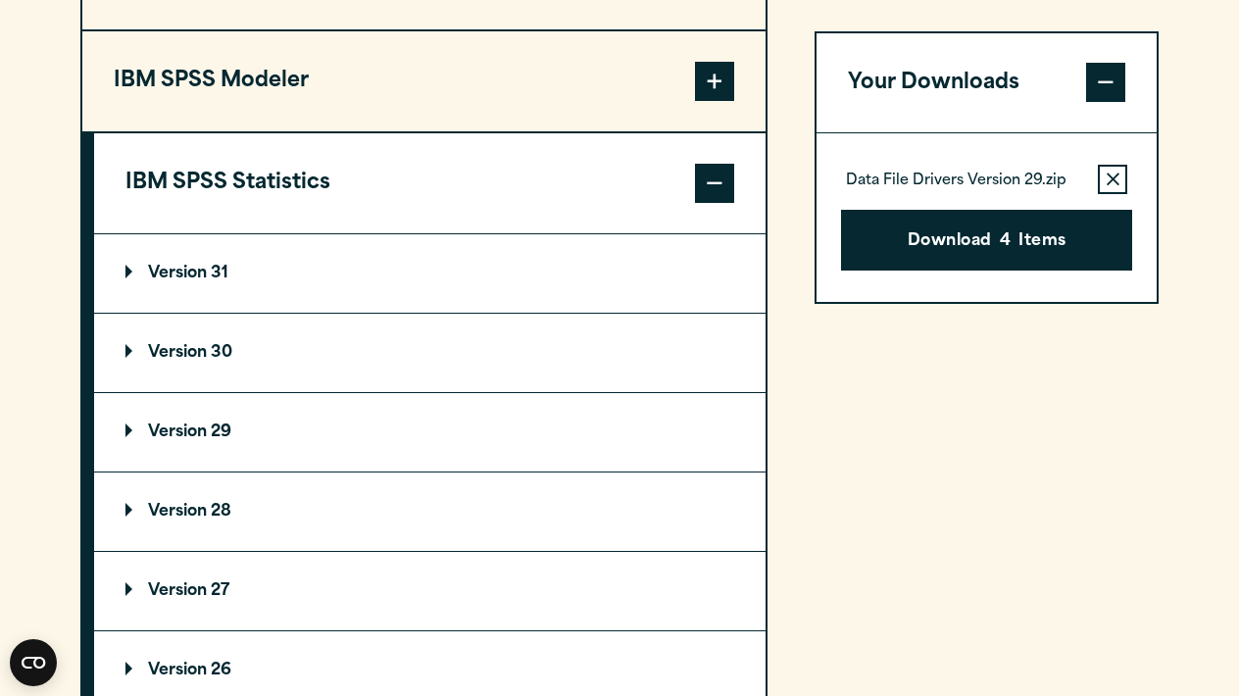
click at [555, 312] on summary "Version 31" at bounding box center [430, 273] width 672 height 78
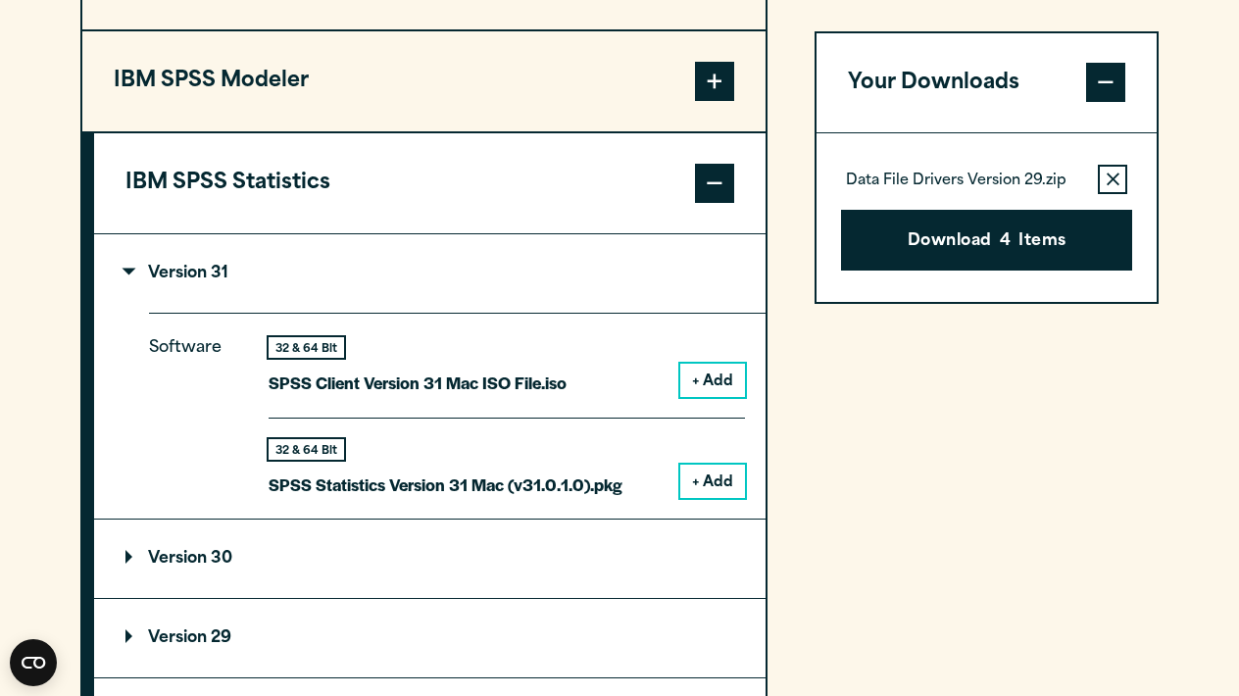
click at [706, 498] on button "+ Add" at bounding box center [712, 481] width 65 height 33
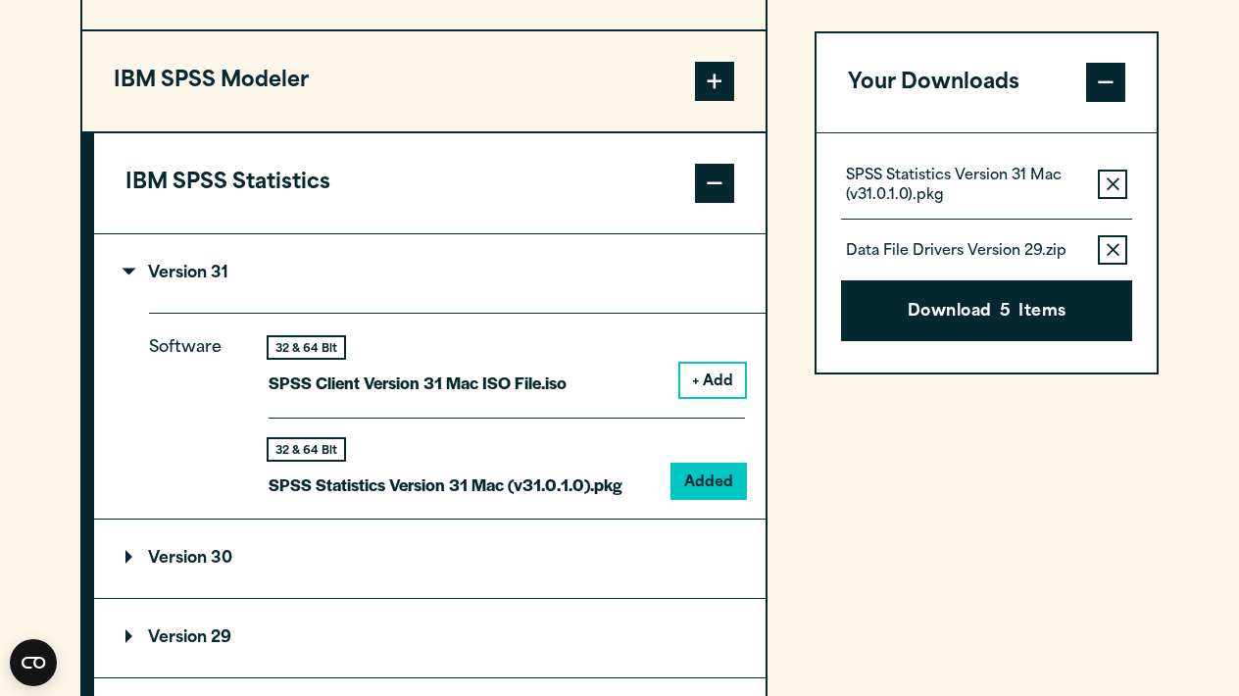
click at [710, 397] on button "+ Add" at bounding box center [712, 380] width 65 height 33
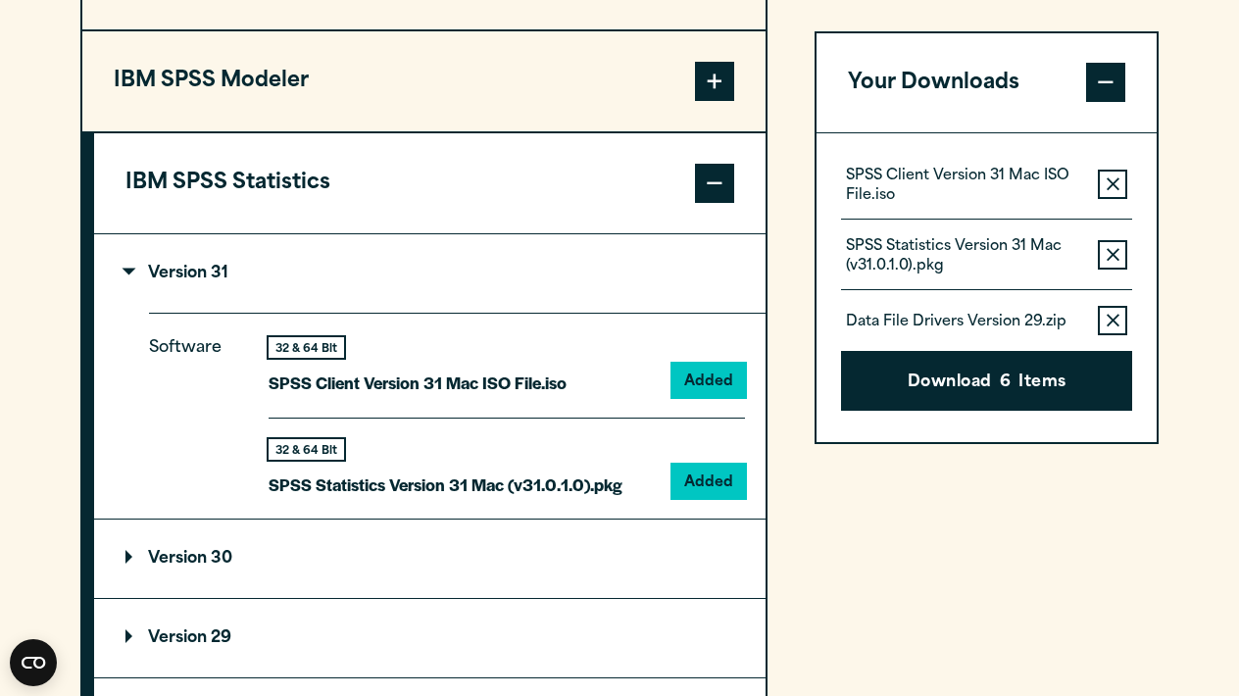
click at [1114, 323] on icon "button" at bounding box center [1113, 321] width 13 height 14
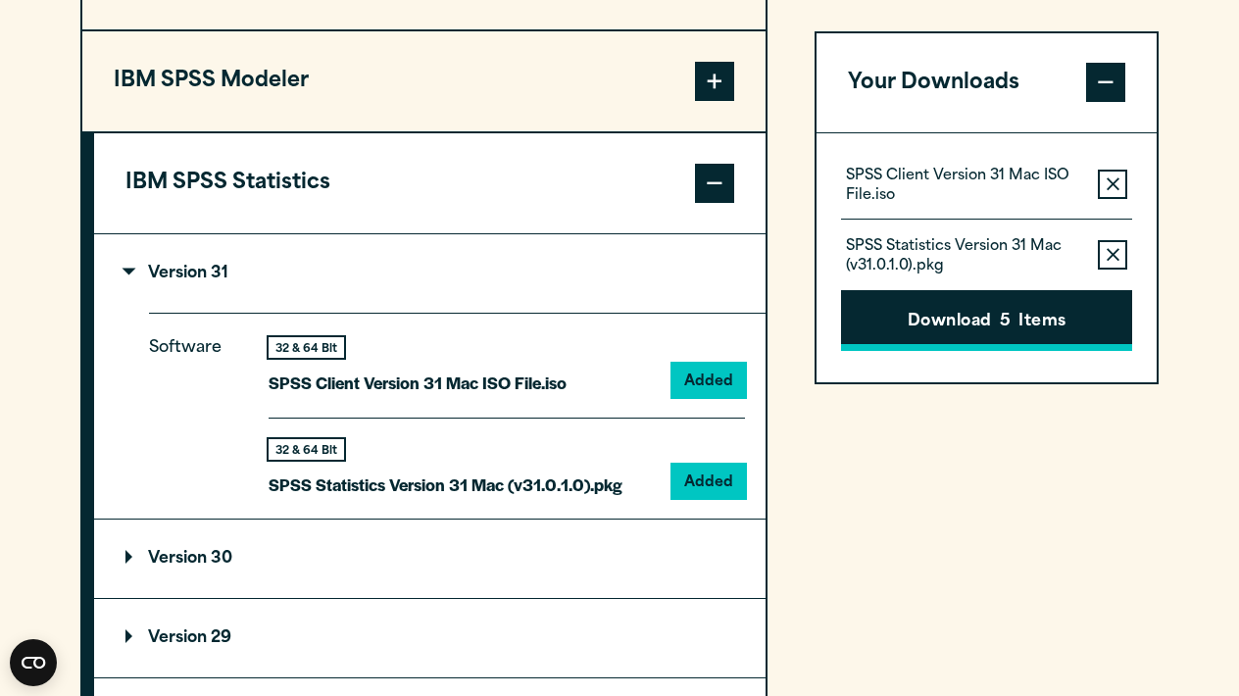
click at [1077, 320] on button "Download 5 Items" at bounding box center [986, 321] width 291 height 61
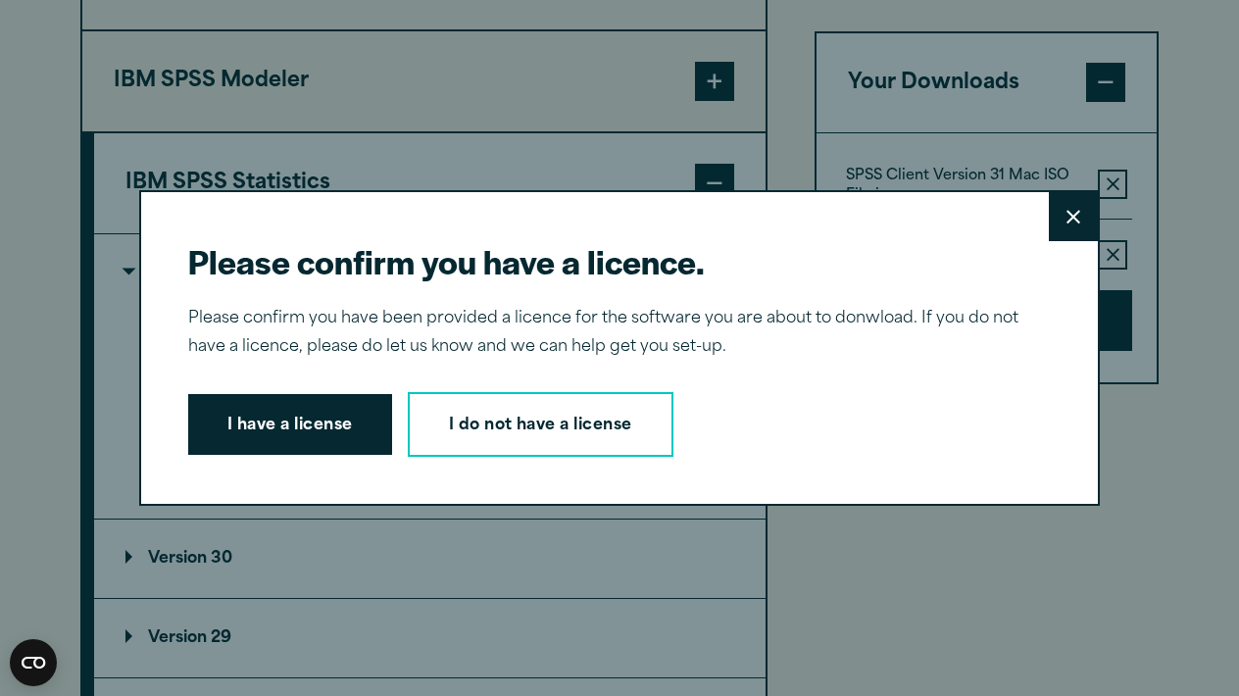
click at [1079, 215] on icon at bounding box center [1074, 217] width 14 height 15
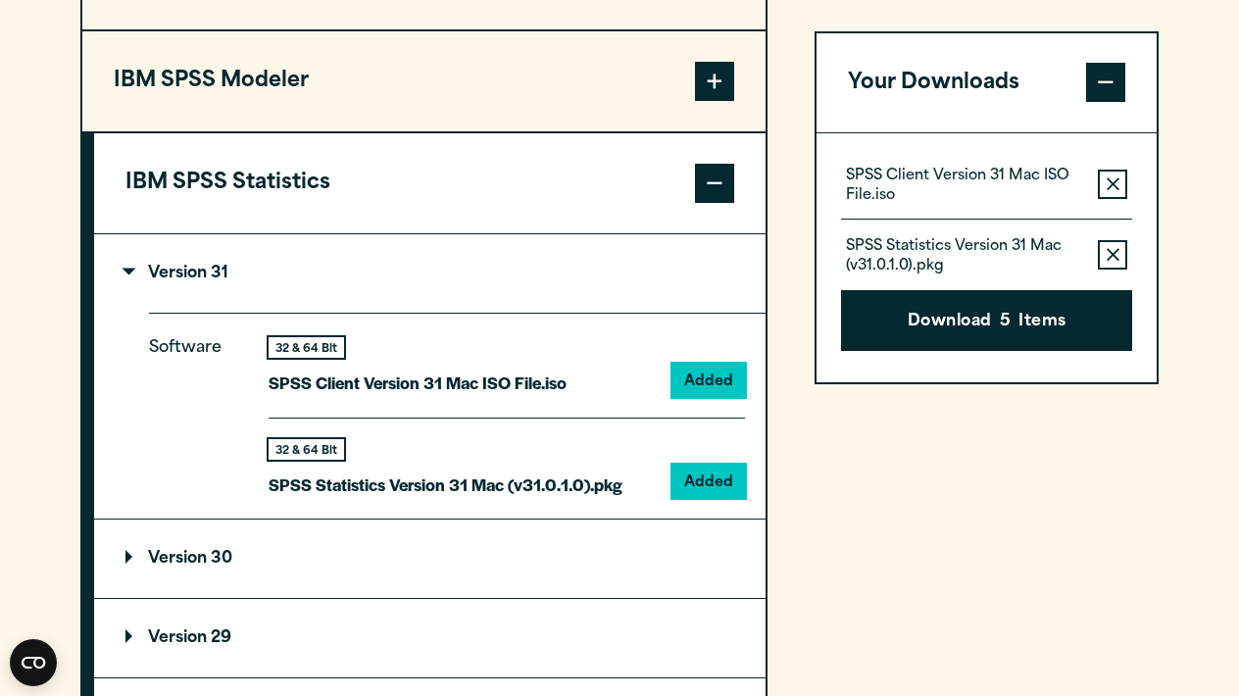
click at [1111, 249] on icon "button" at bounding box center [1113, 256] width 13 height 14
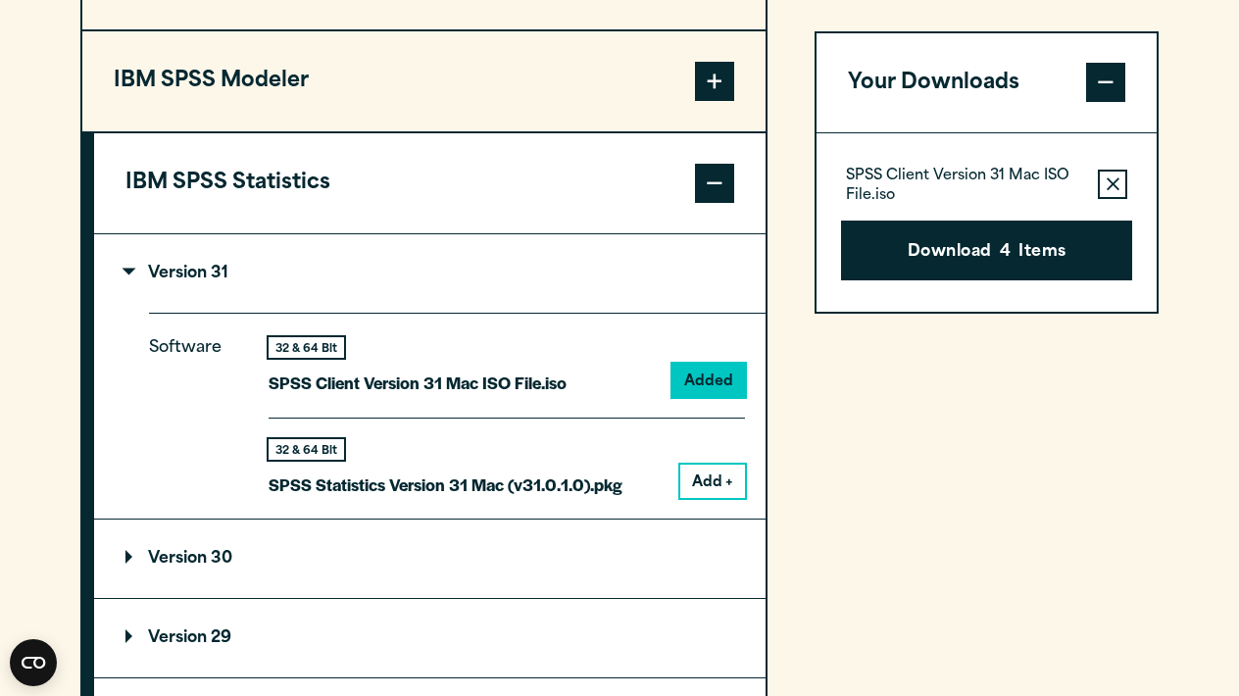
click at [1111, 187] on icon "button" at bounding box center [1113, 184] width 13 height 13
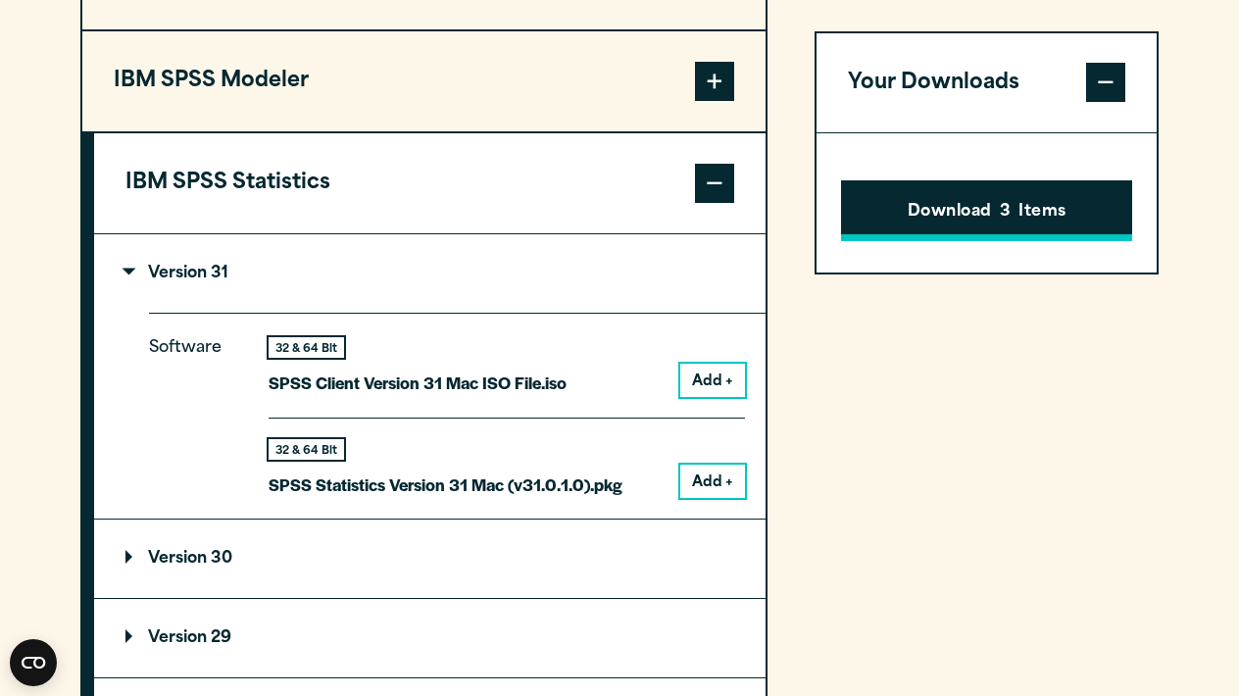
click at [1082, 204] on button "Download 3 Items" at bounding box center [986, 211] width 291 height 61
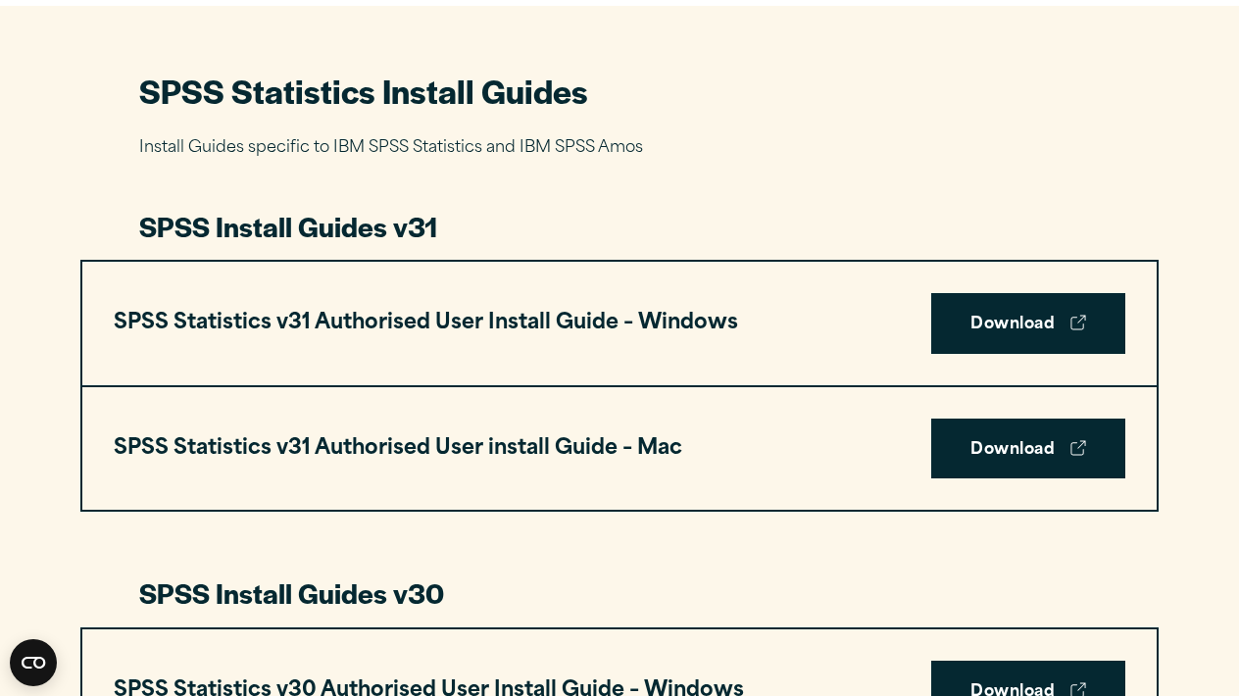
scroll to position [888, 0]
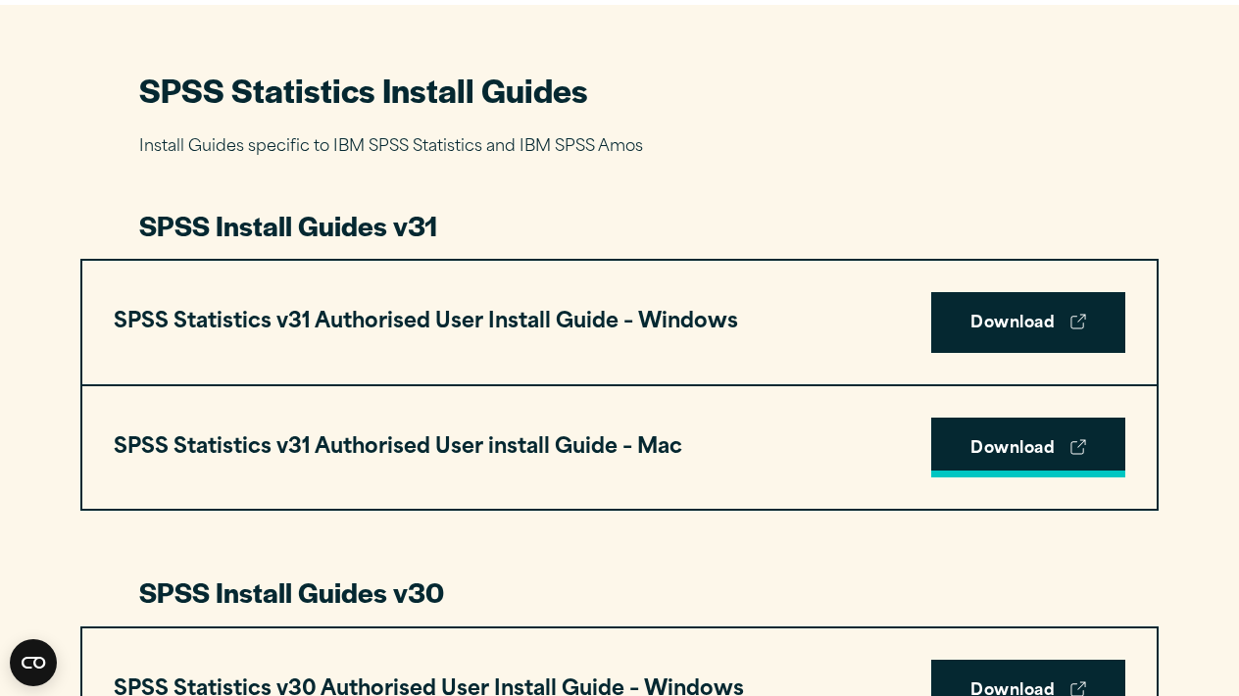
click at [1046, 440] on link "Download" at bounding box center [1028, 448] width 194 height 61
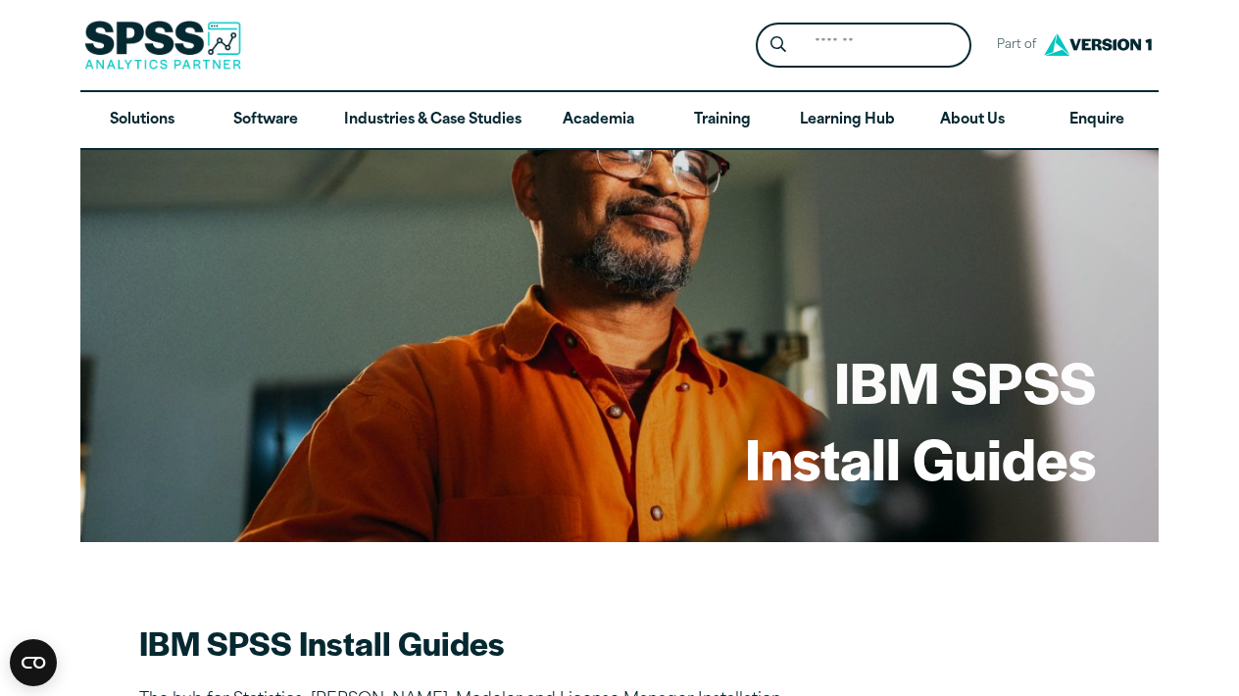
scroll to position [0, 0]
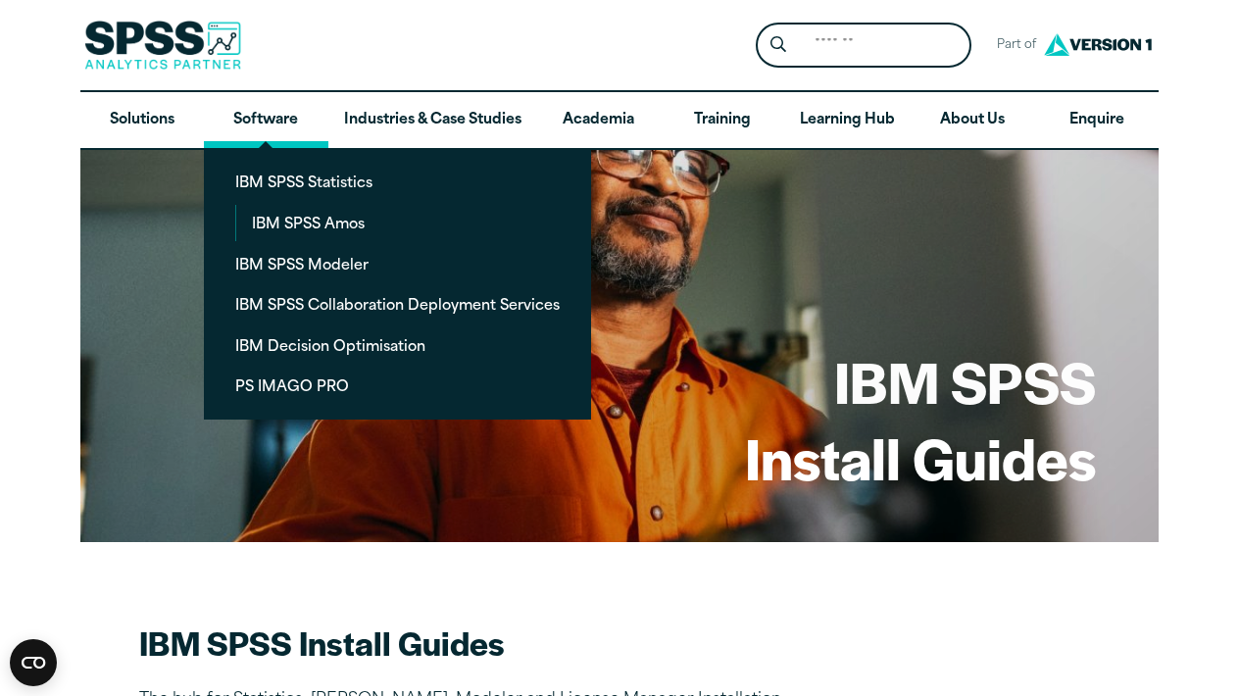
click at [294, 115] on link "Software" at bounding box center [266, 120] width 124 height 57
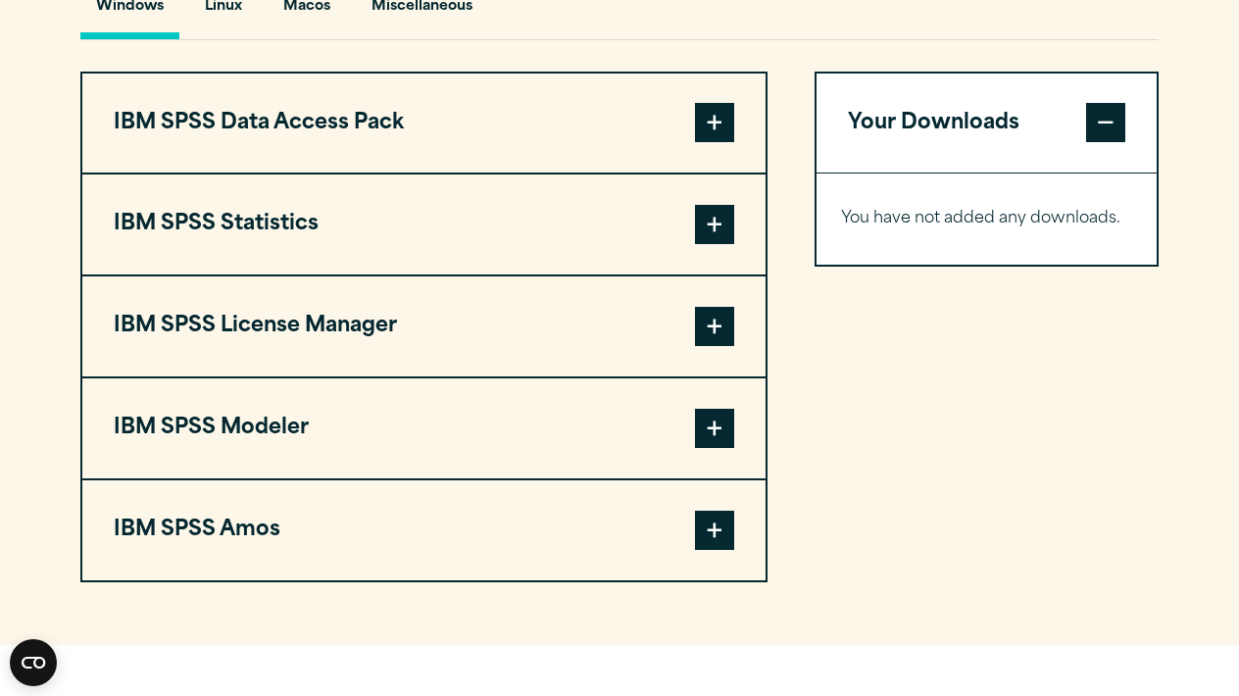
scroll to position [1499, 0]
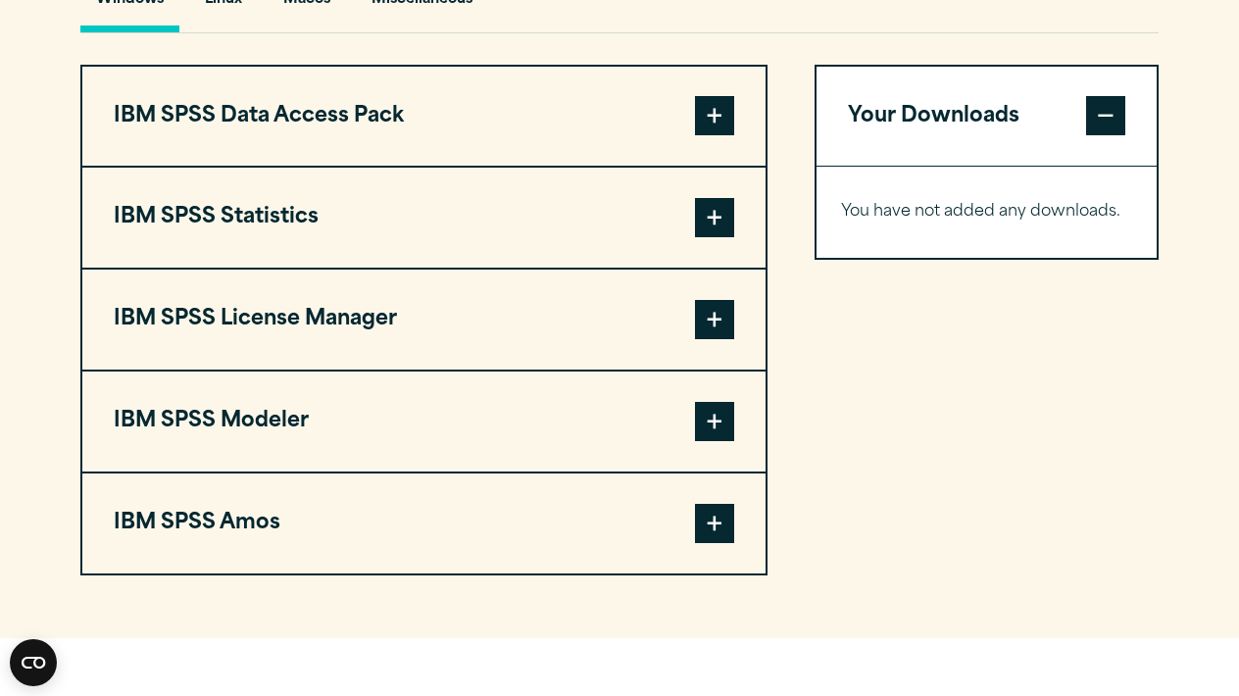
click at [427, 268] on button "IBM SPSS Statistics" at bounding box center [423, 218] width 683 height 100
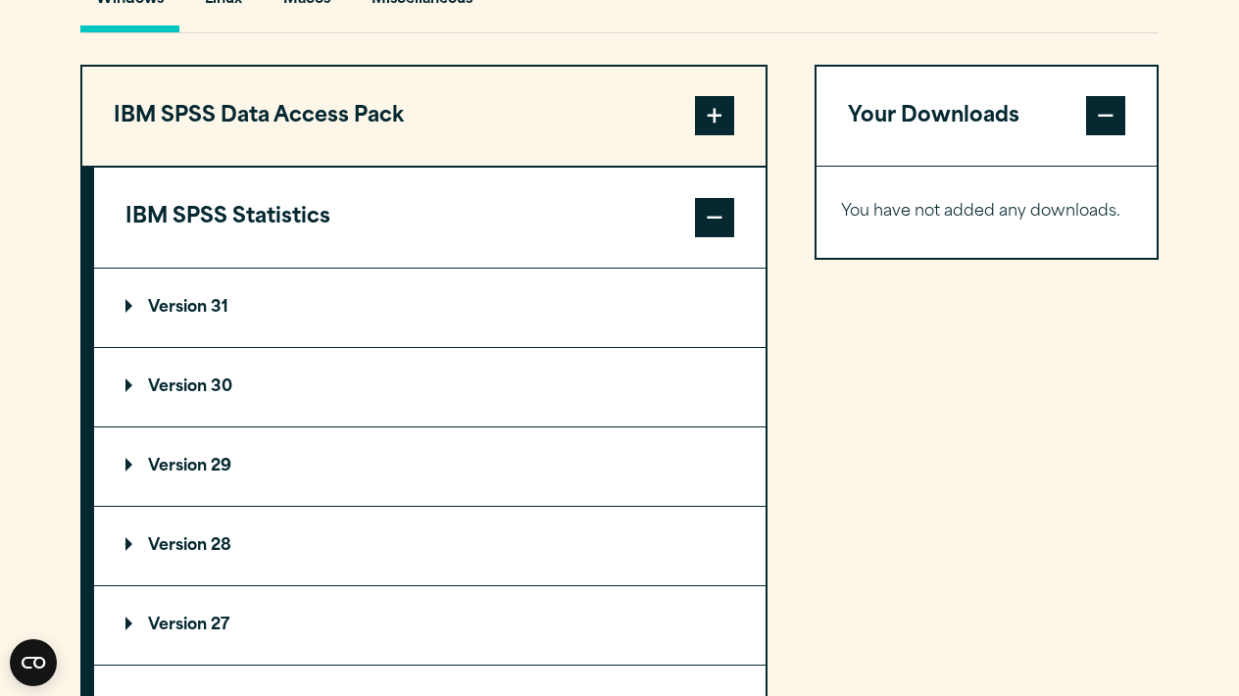
scroll to position [1508, 0]
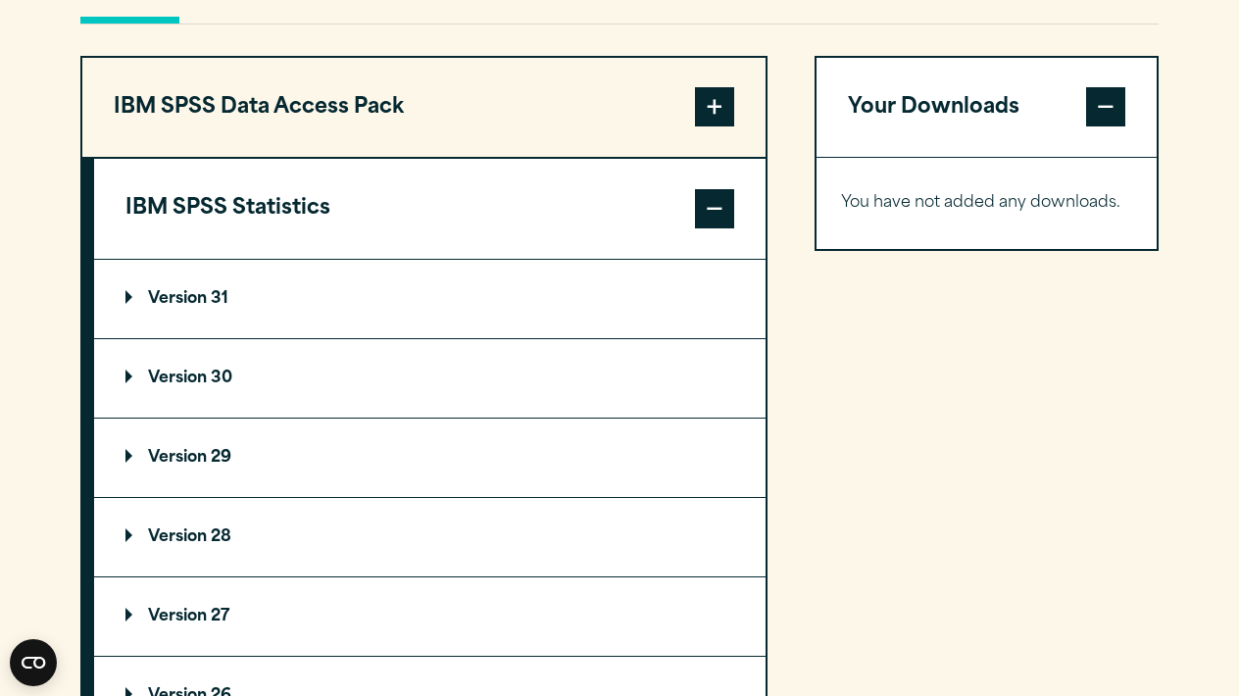
click at [421, 338] on summary "Version 31" at bounding box center [430, 299] width 672 height 78
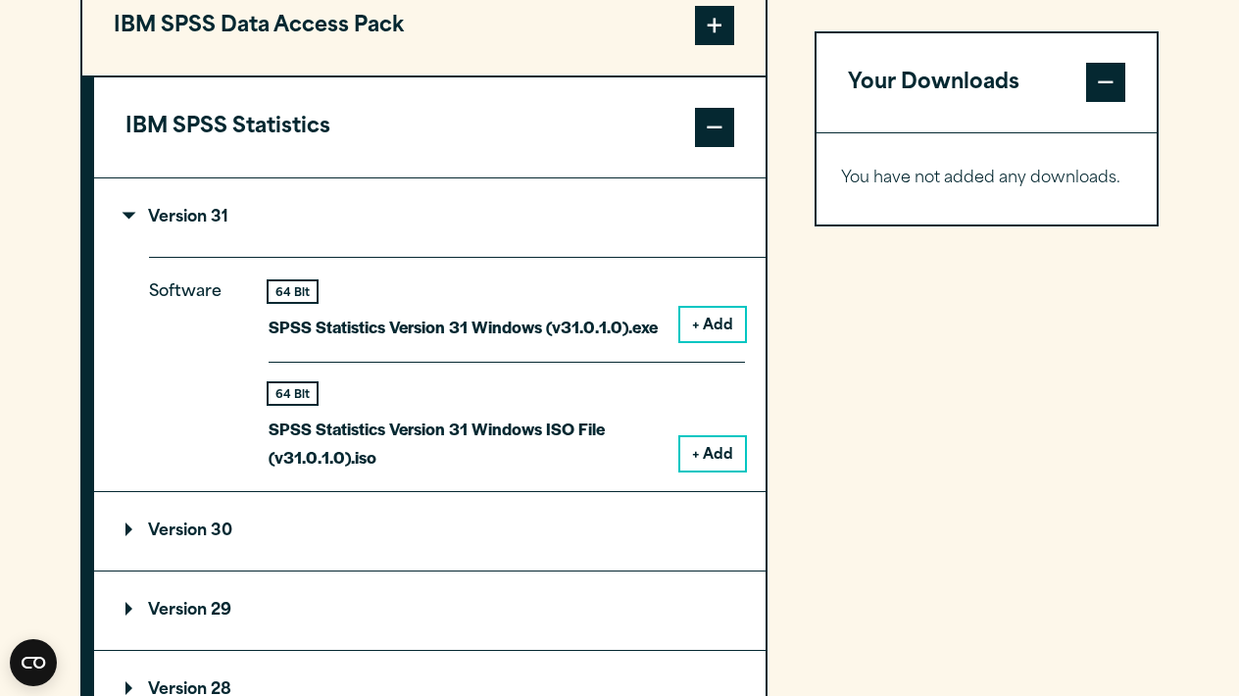
scroll to position [1589, 0]
click at [1082, 364] on div "Your Downloads You have not added any downloads. Download 0 Items" at bounding box center [987, 586] width 344 height 1223
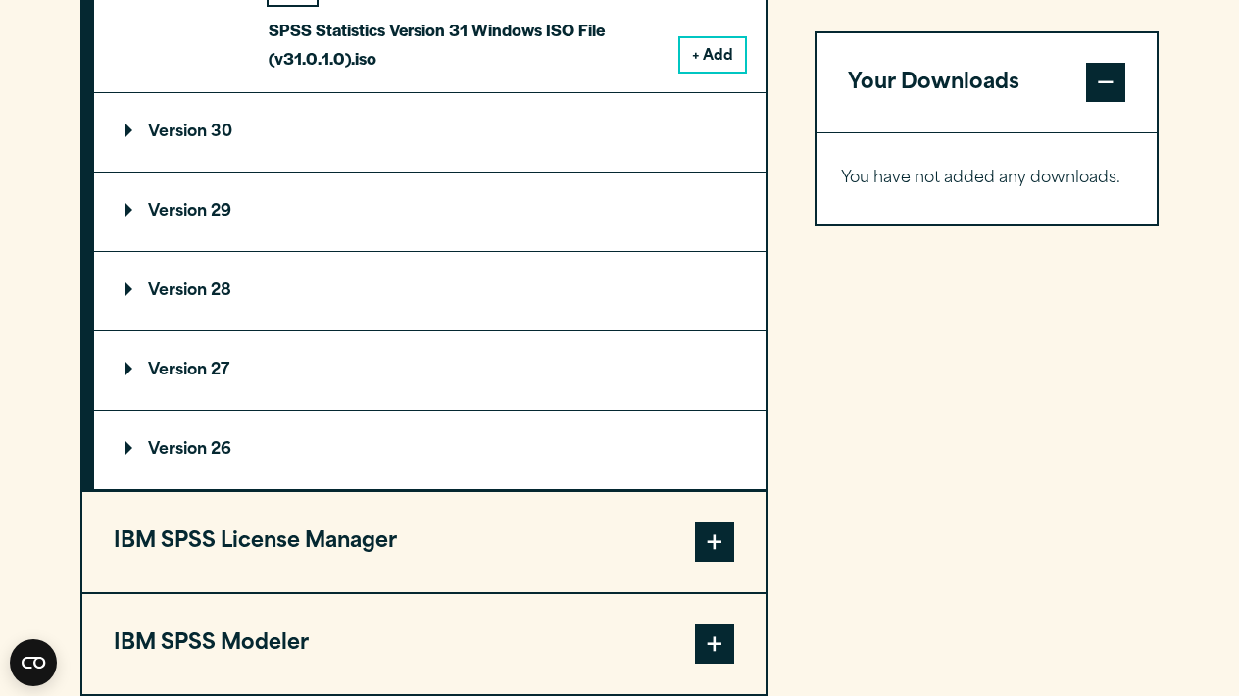
scroll to position [2314, 0]
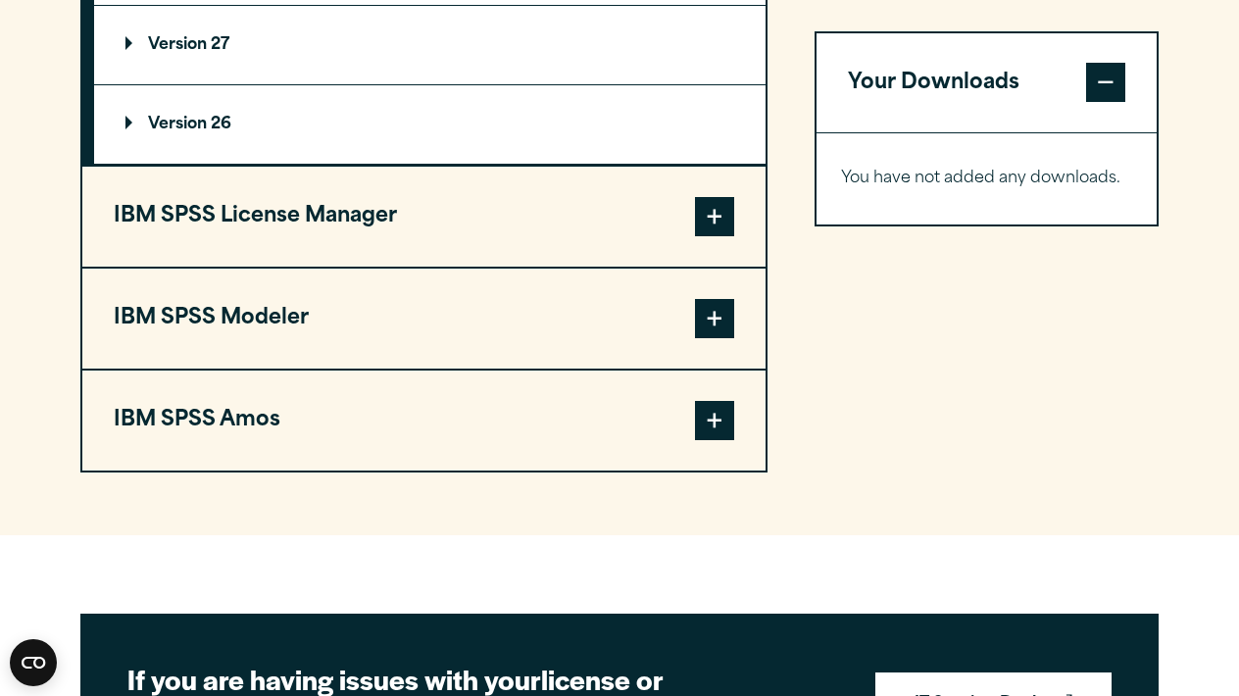
click at [477, 164] on summary "Version 26" at bounding box center [430, 124] width 672 height 78
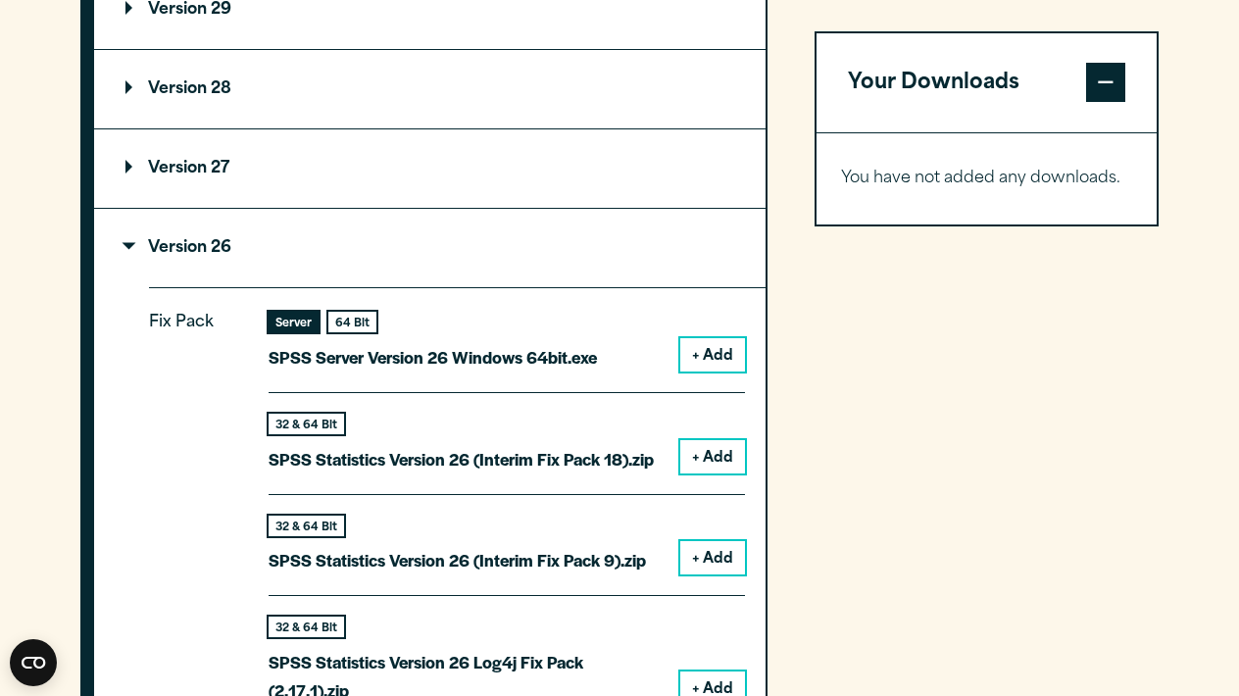
scroll to position [1819, 0]
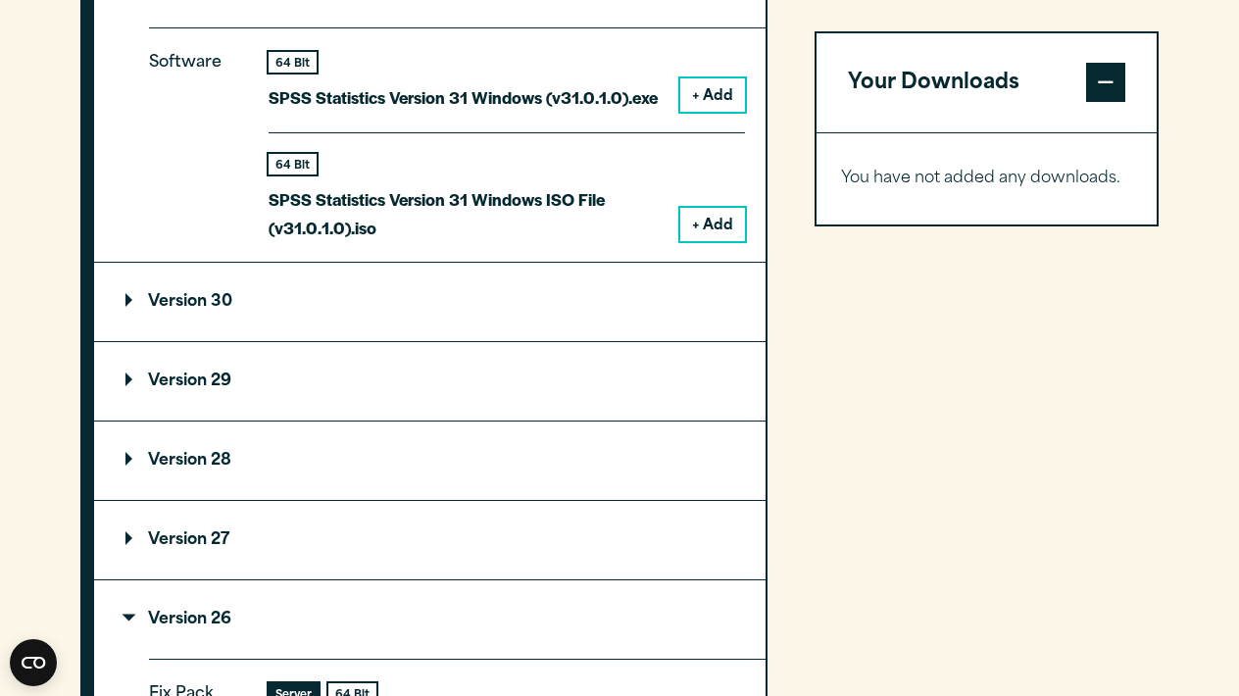
click at [487, 341] on summary "Version 30" at bounding box center [430, 302] width 672 height 78
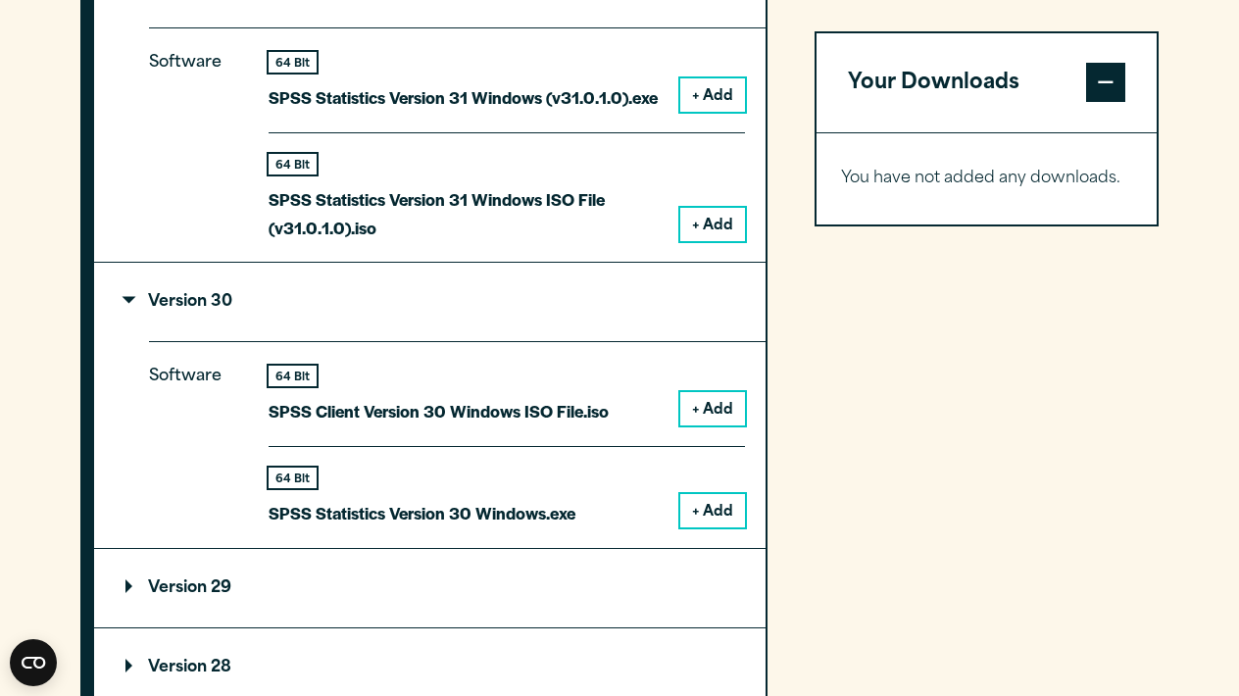
click at [470, 616] on summary "Version 29" at bounding box center [430, 588] width 672 height 78
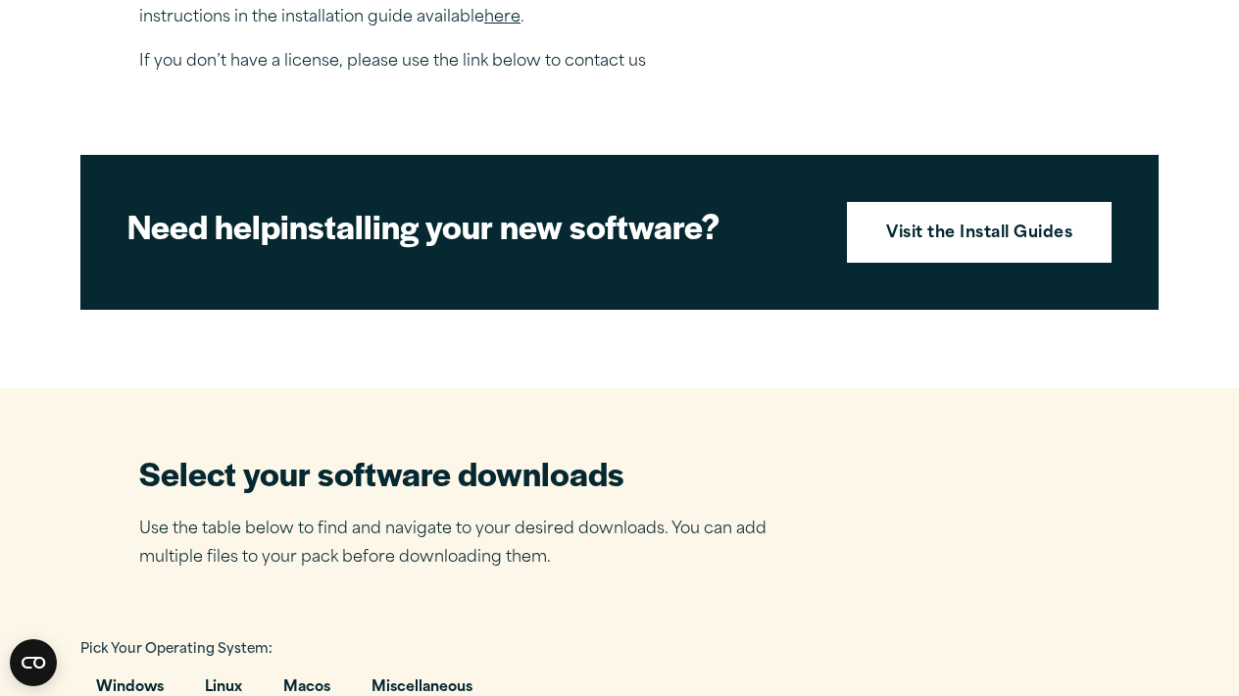
scroll to position [812, 0]
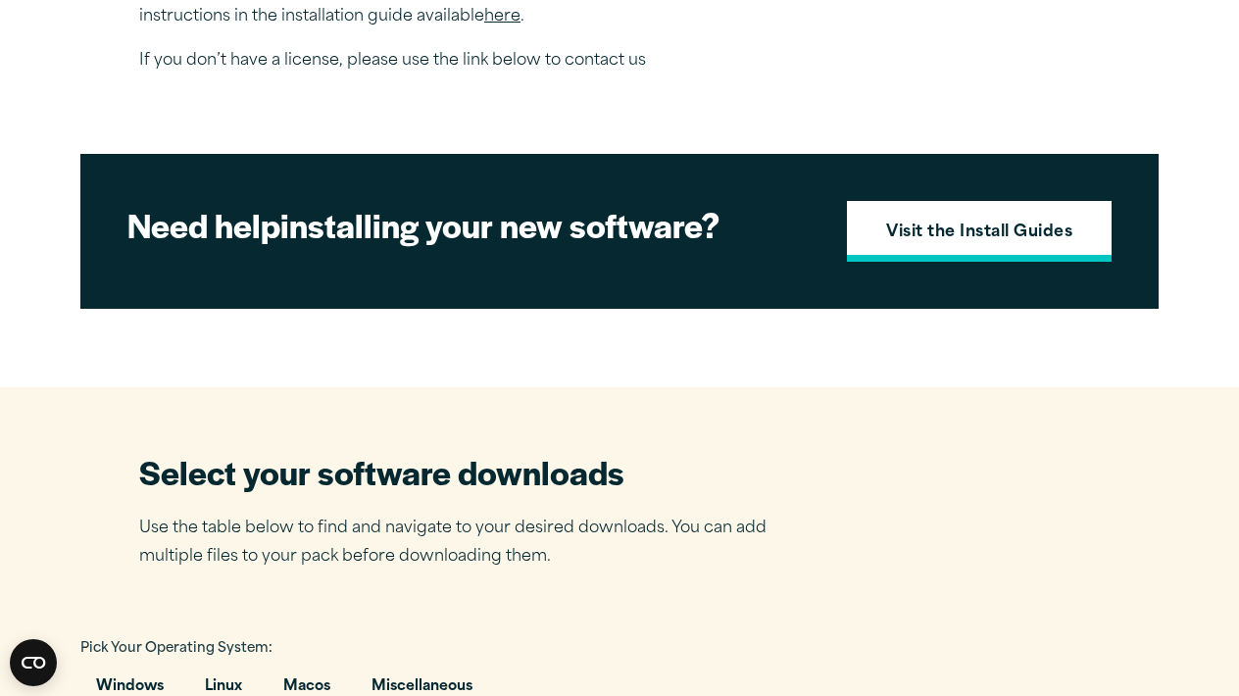
click at [979, 246] on strong "Visit the Install Guides" at bounding box center [979, 233] width 186 height 25
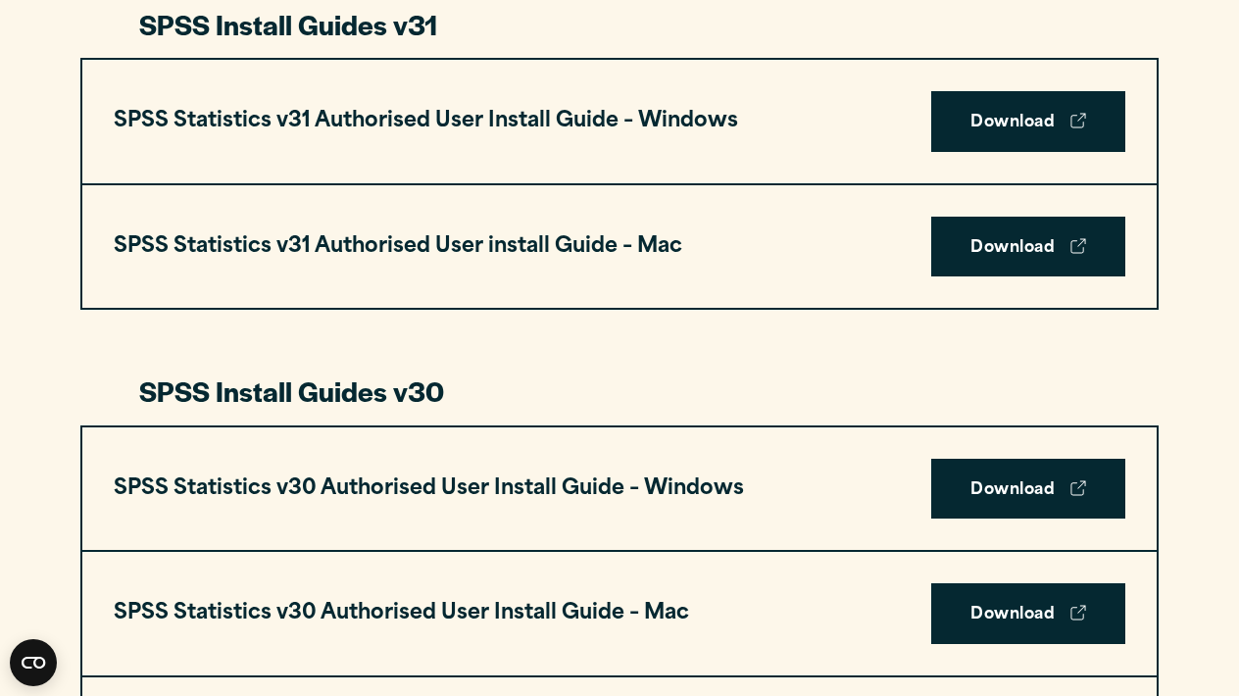
scroll to position [1119, 0]
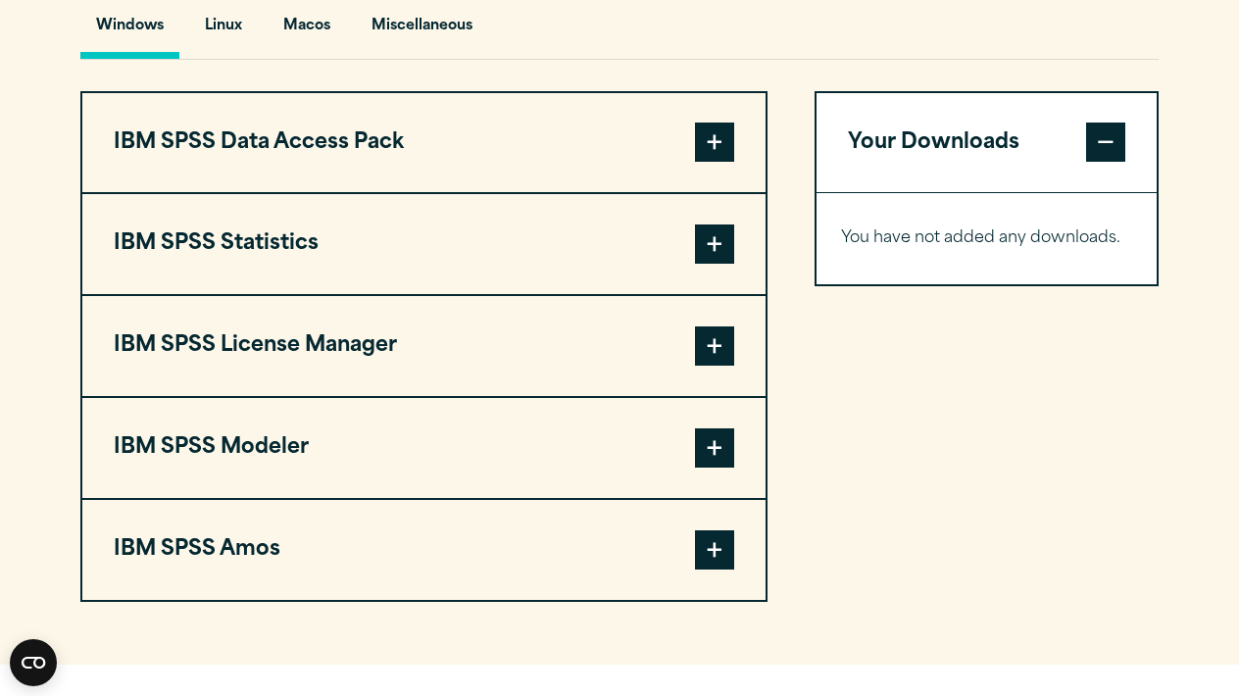
scroll to position [1479, 0]
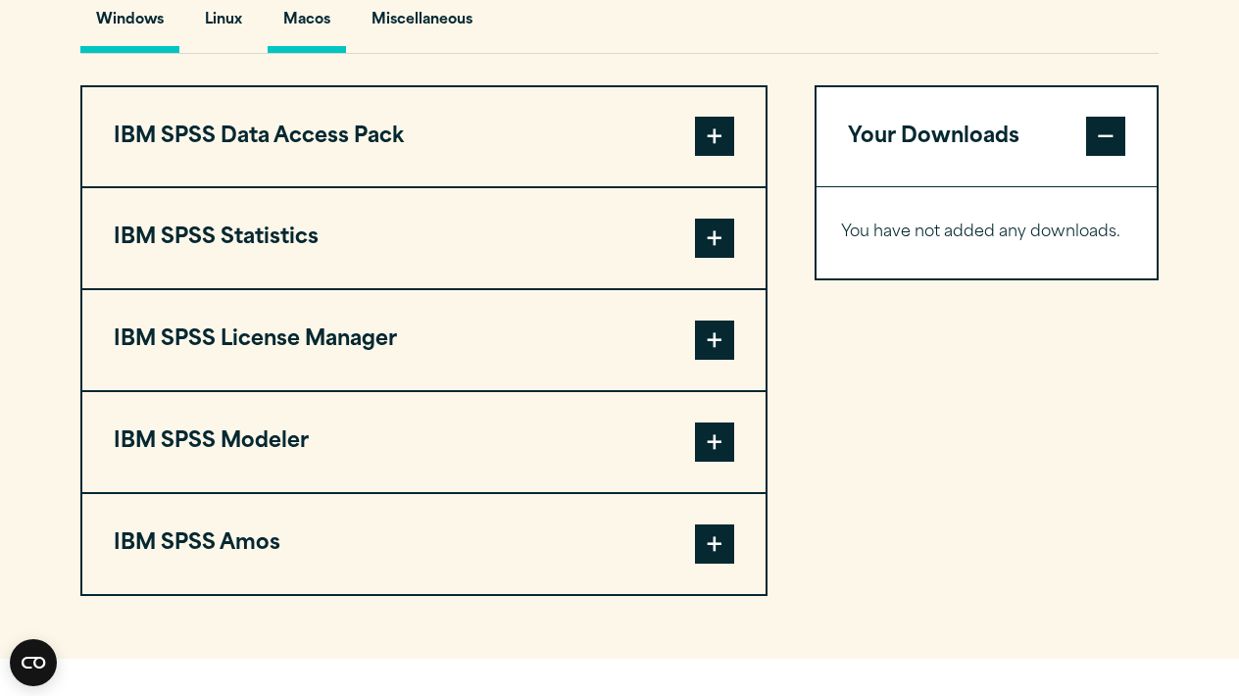
click at [327, 53] on button "Macos" at bounding box center [307, 25] width 78 height 56
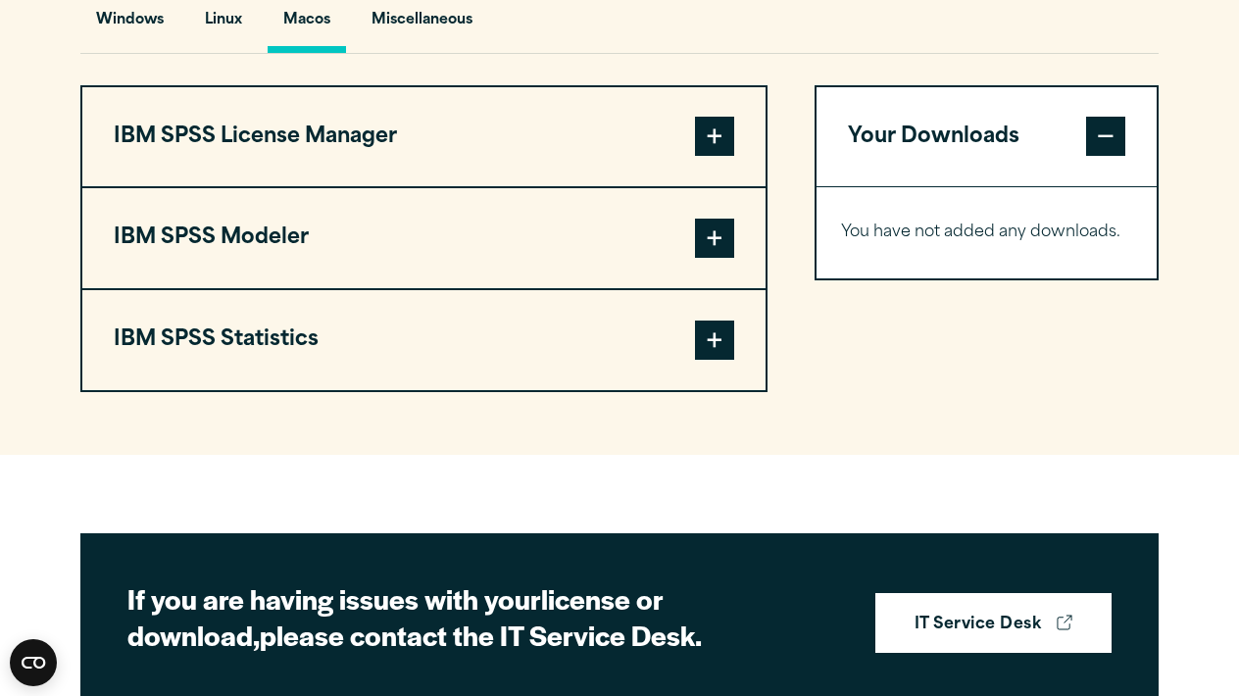
click at [704, 360] on span at bounding box center [714, 340] width 39 height 39
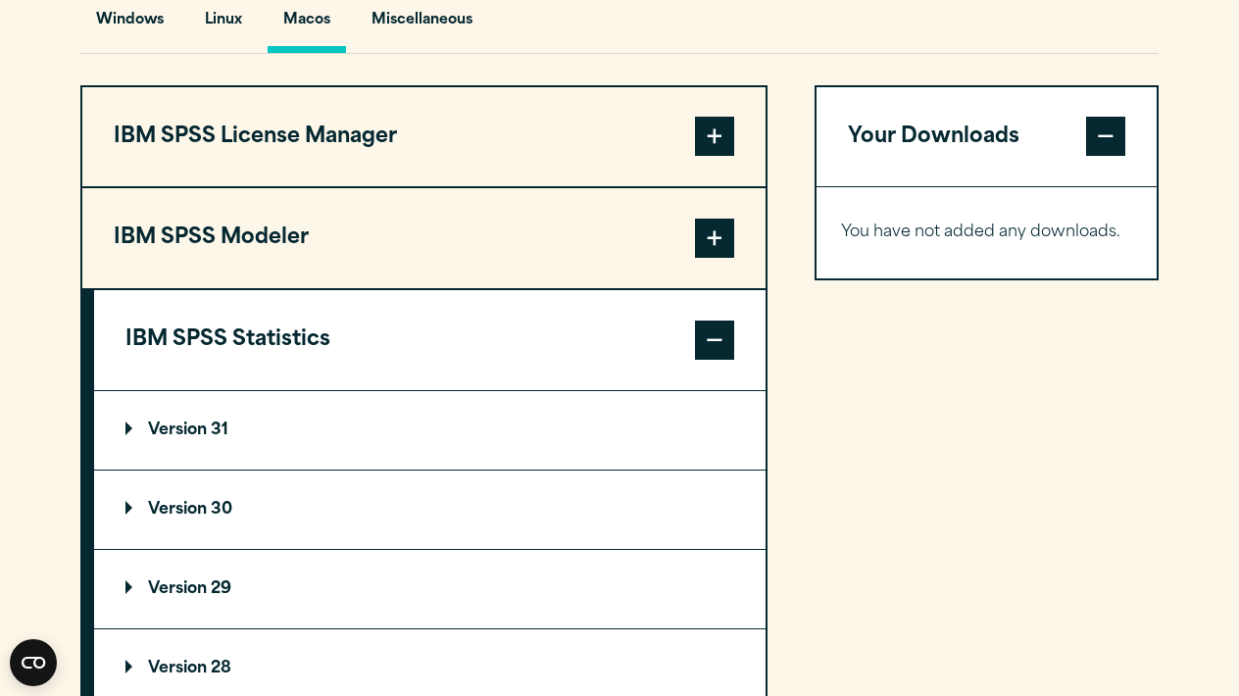
click at [577, 468] on summary "Version 31" at bounding box center [430, 430] width 672 height 78
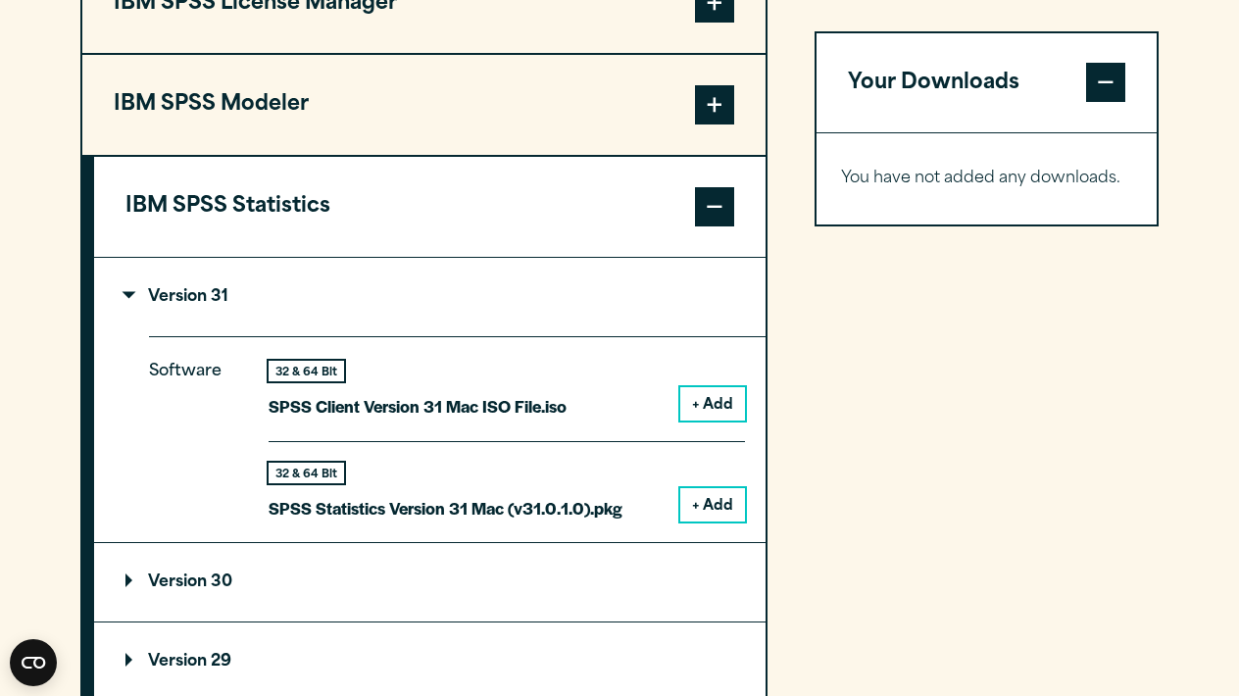
scroll to position [1666, 0]
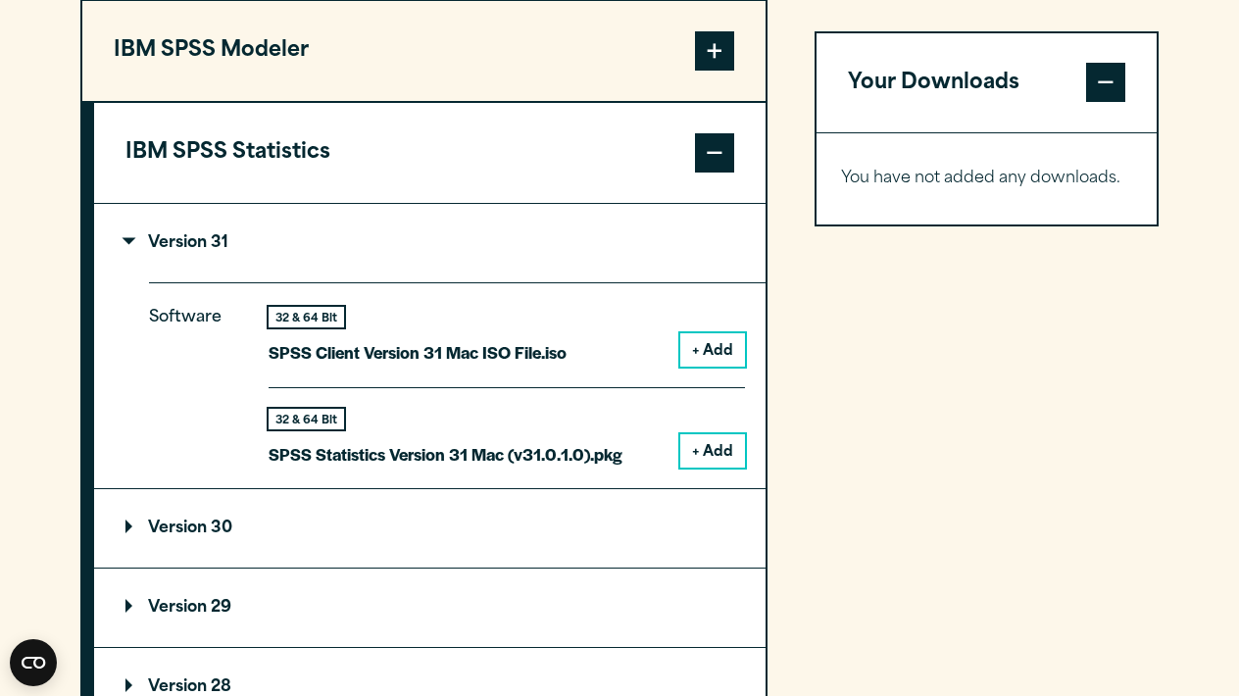
click at [721, 367] on button "+ Add" at bounding box center [712, 349] width 65 height 33
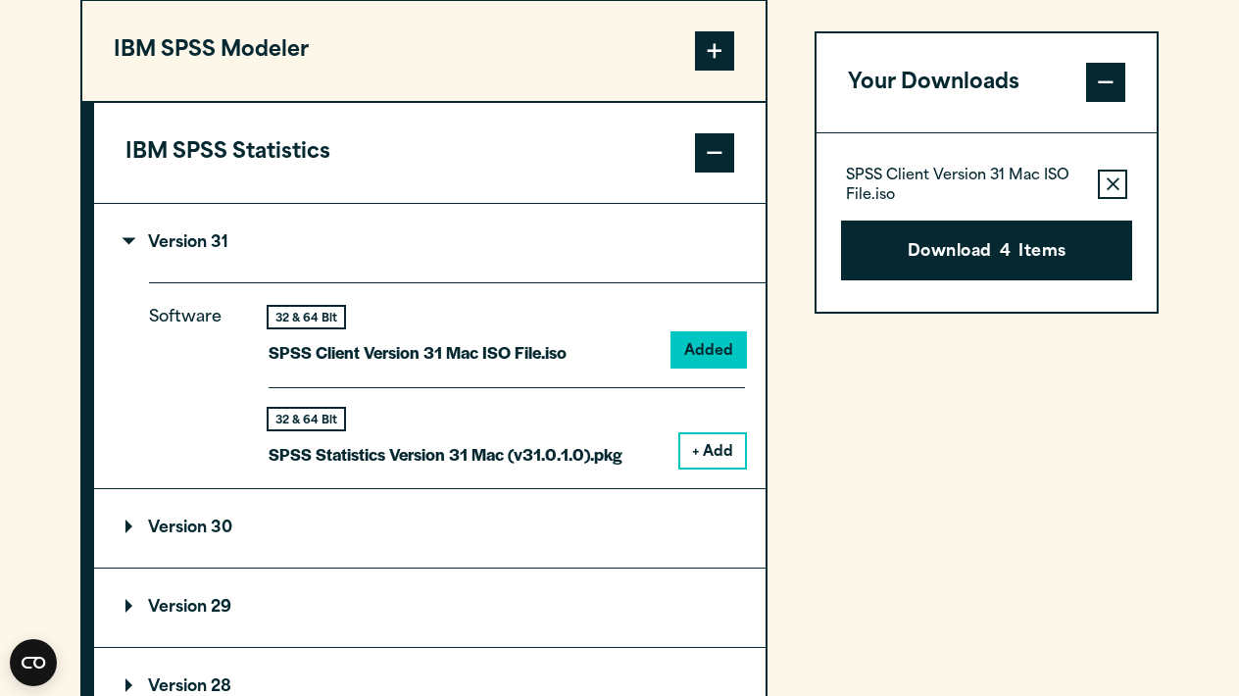
click at [718, 468] on button "+ Add" at bounding box center [712, 450] width 65 height 33
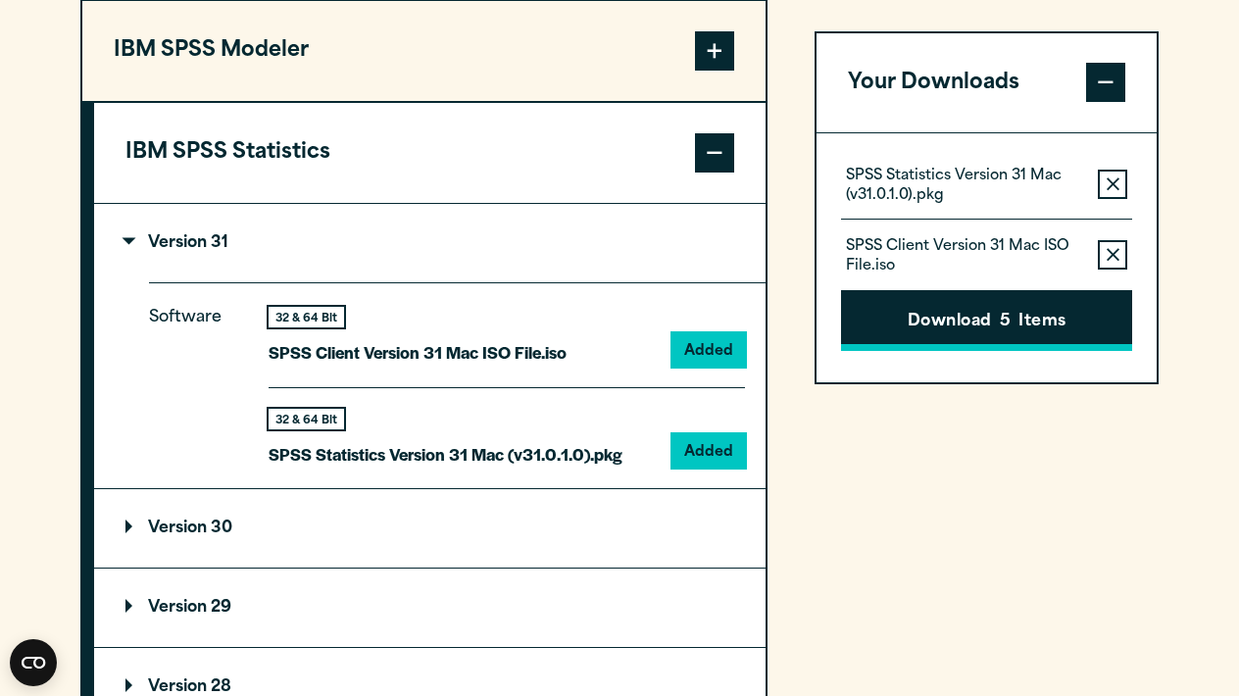
click at [1031, 323] on button "Download 5 Items" at bounding box center [986, 321] width 291 height 61
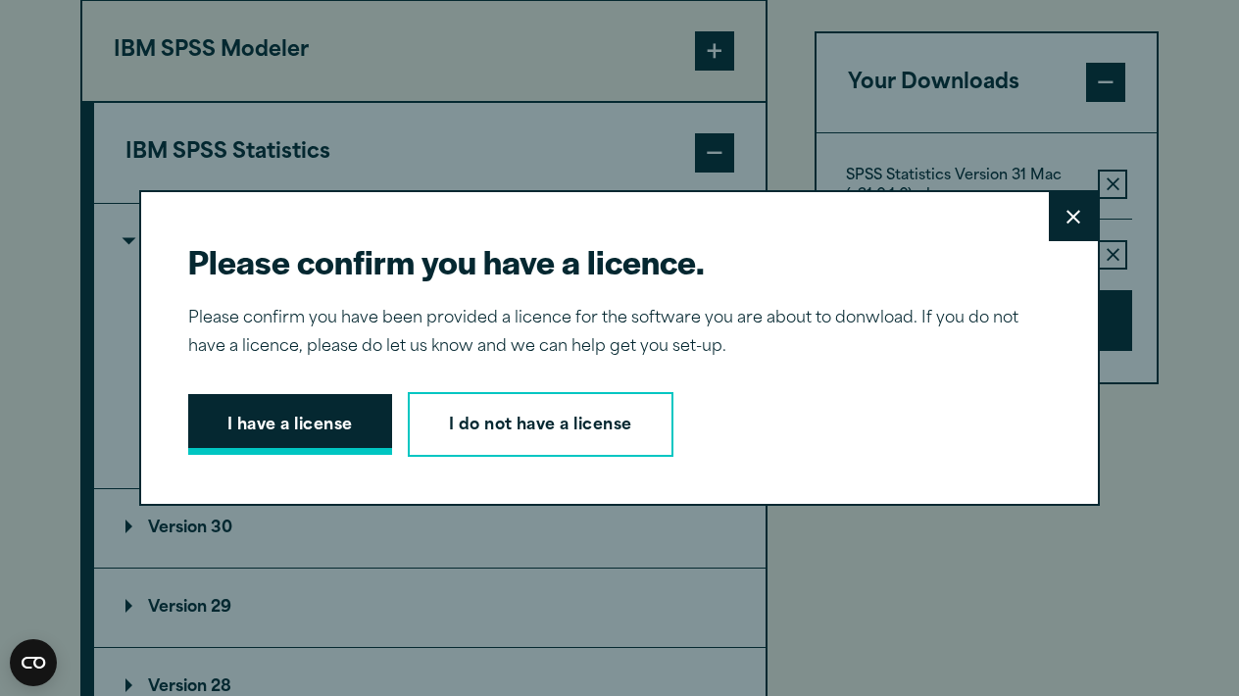
click at [310, 435] on button "I have a license" at bounding box center [290, 424] width 204 height 61
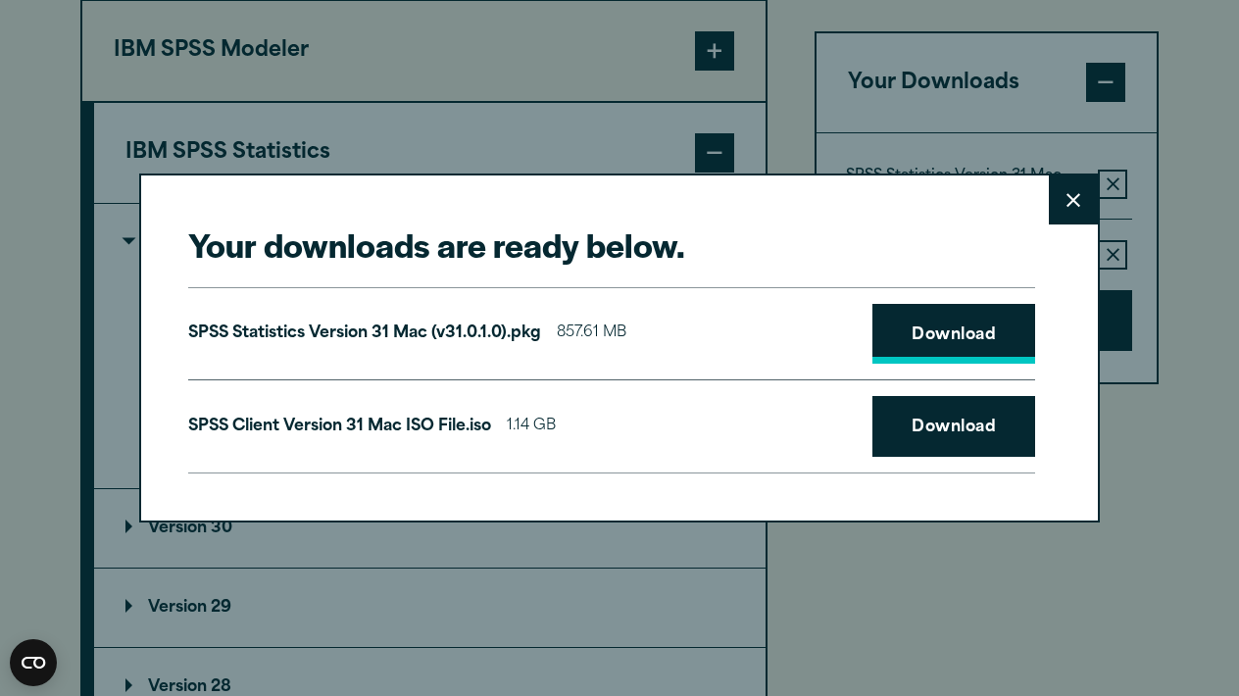
click at [935, 340] on link "Download" at bounding box center [954, 334] width 163 height 61
click at [938, 427] on link "Download" at bounding box center [954, 426] width 163 height 61
click at [1075, 199] on icon at bounding box center [1074, 200] width 14 height 14
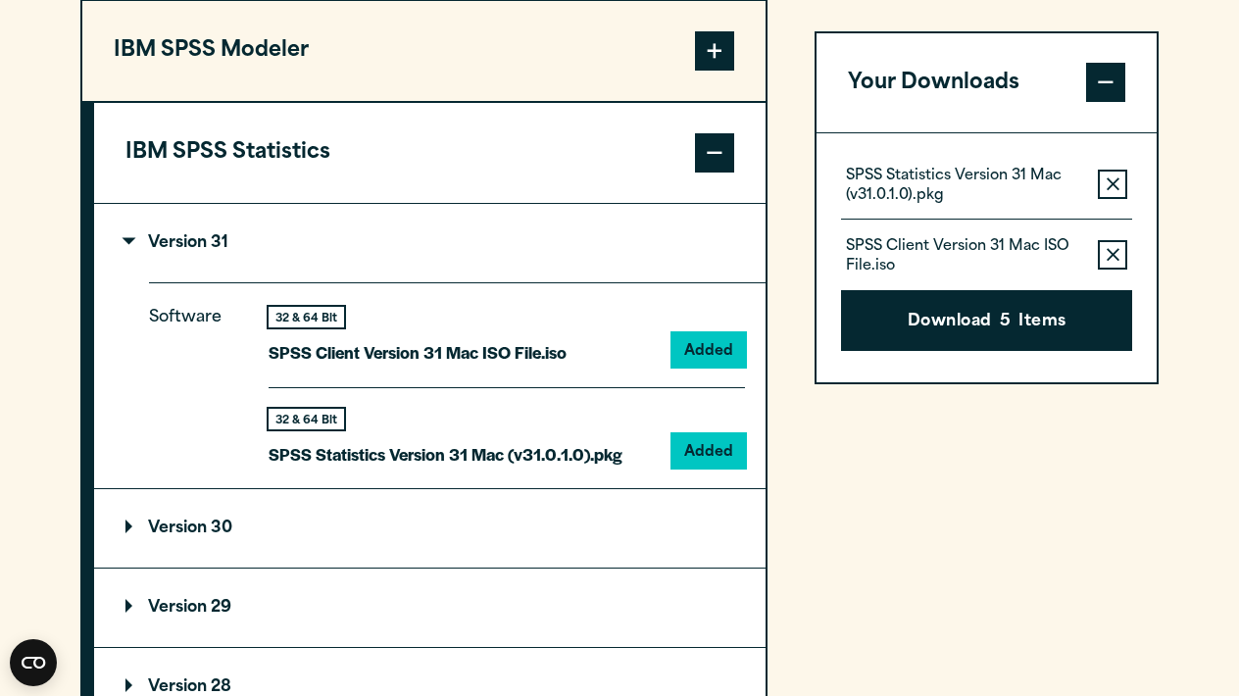
click at [920, 415] on div "Your Downloads SPSS Statistics Version 31 Mac (v31.0.1.0).pkg Remove this item …" at bounding box center [987, 393] width 344 height 991
